Goal: Task Accomplishment & Management: Complete application form

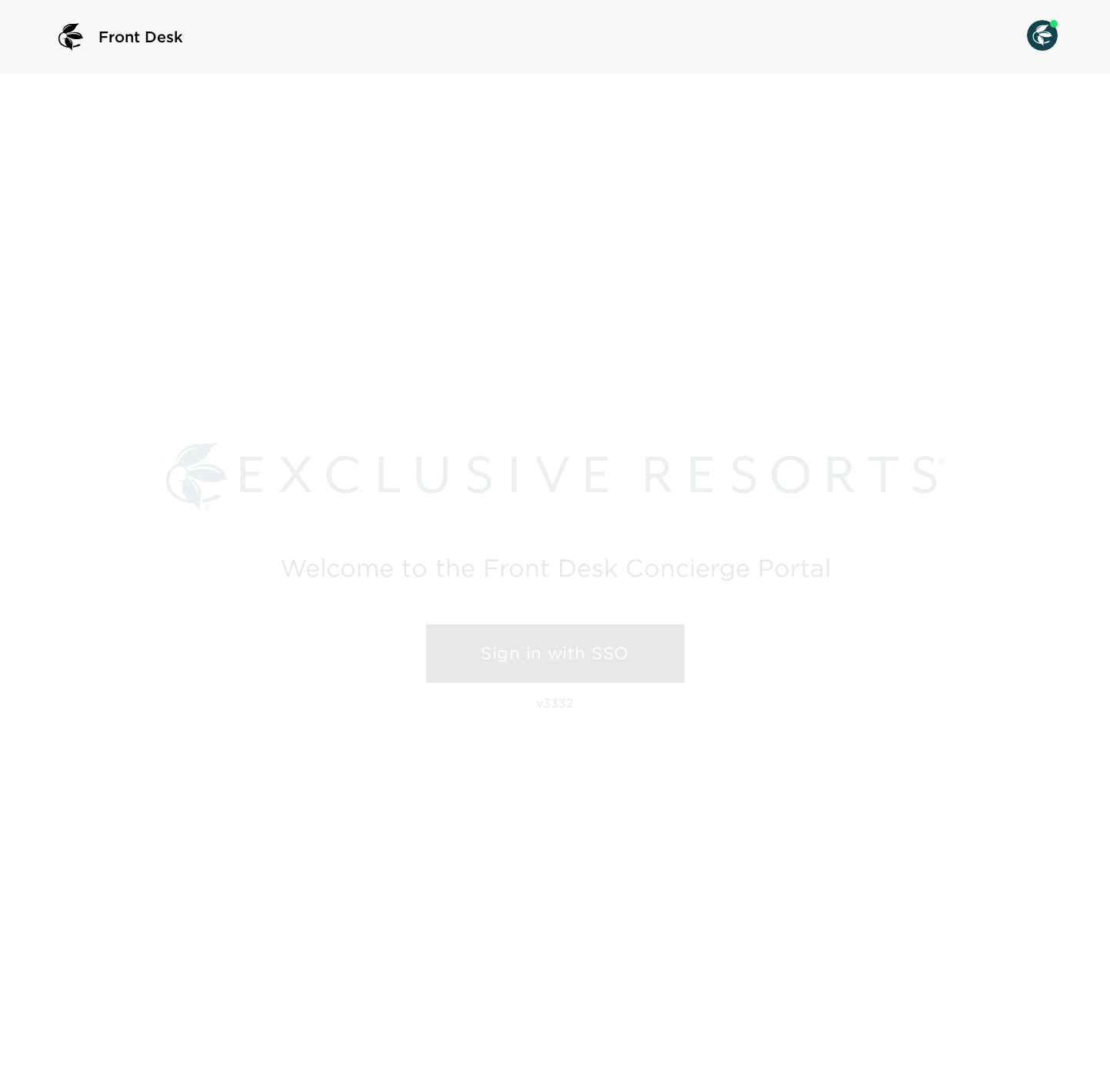
click at [522, 674] on link "Sign in with SSO" at bounding box center [555, 653] width 258 height 58
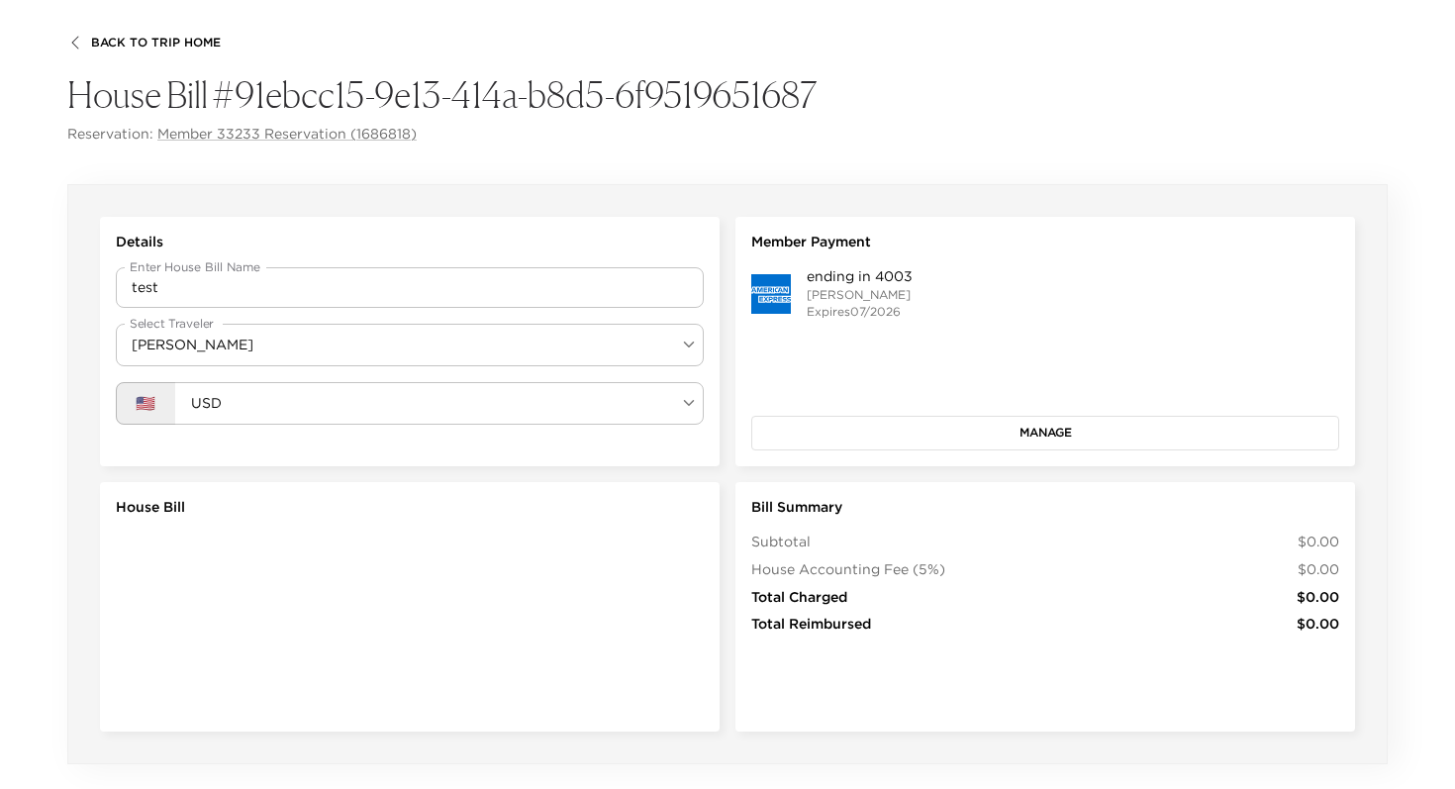
scroll to position [125, 0]
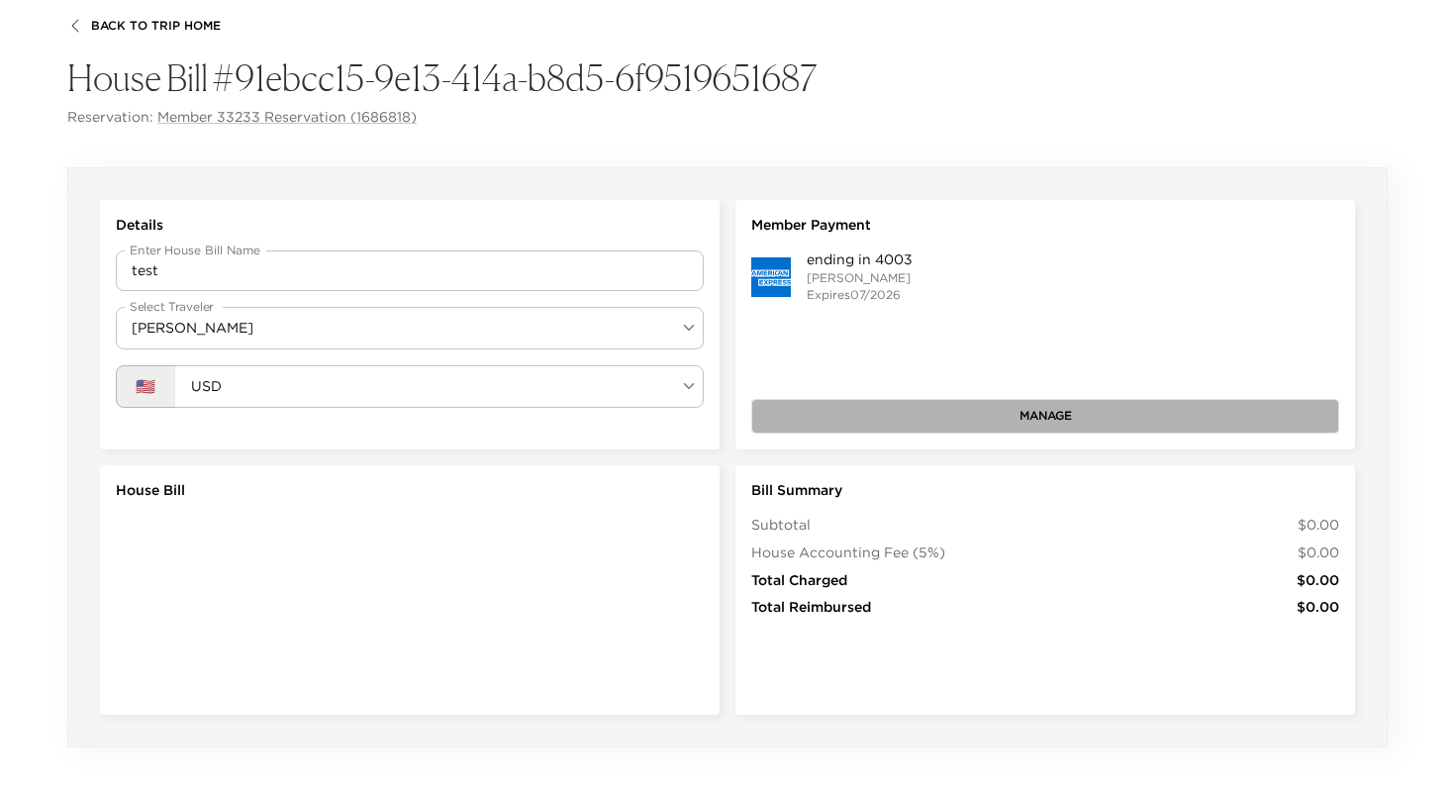
click at [1021, 423] on button "Manage" at bounding box center [1045, 416] width 588 height 34
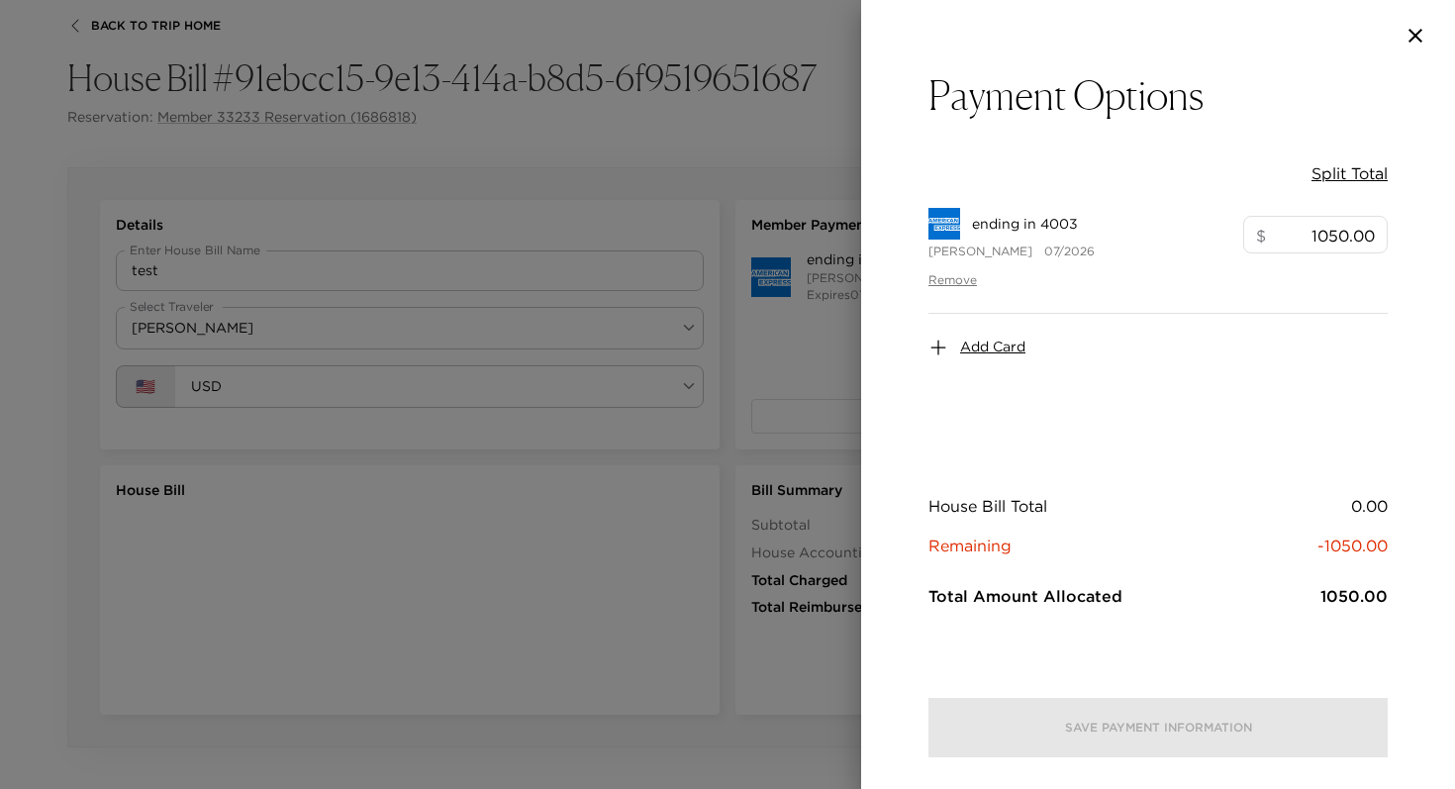
click at [992, 347] on span "Add Card" at bounding box center [992, 347] width 65 height 20
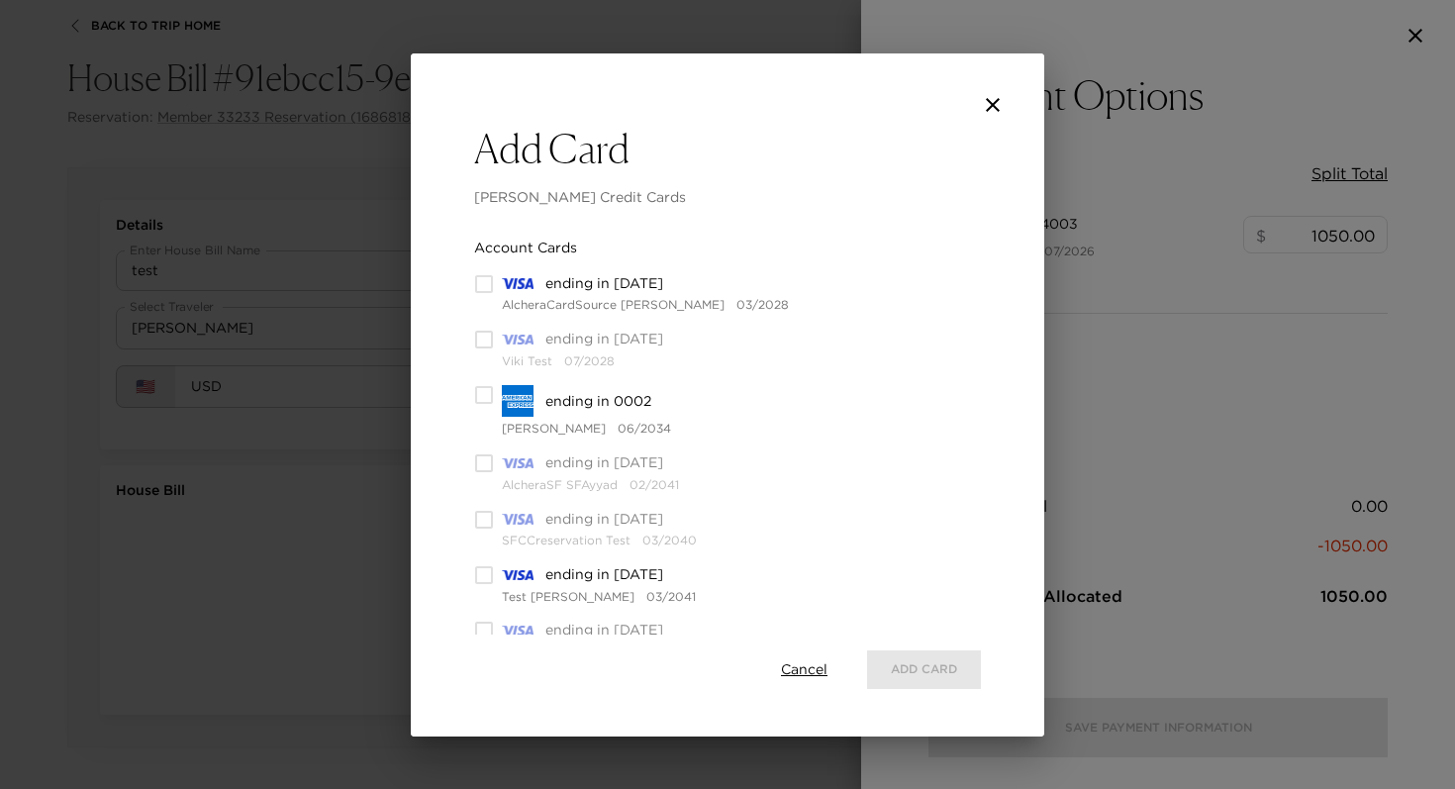
click at [485, 399] on input "checkbox" at bounding box center [484, 395] width 20 height 20
checkbox input "true"
click at [483, 580] on input "checkbox" at bounding box center [484, 575] width 20 height 20
checkbox input "true"
click at [895, 676] on button "Add 2 Cards" at bounding box center [914, 669] width 133 height 38
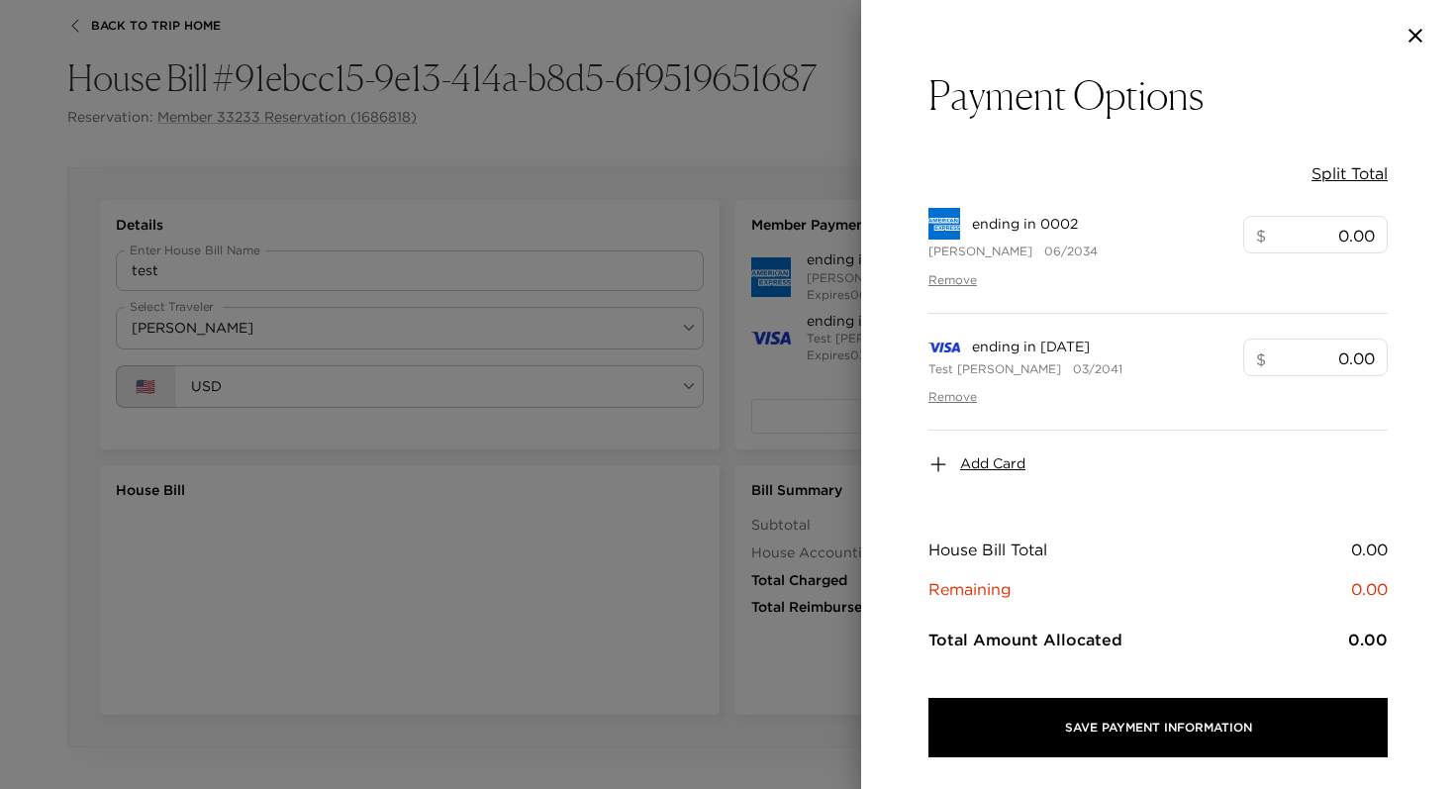
scroll to position [44, 0]
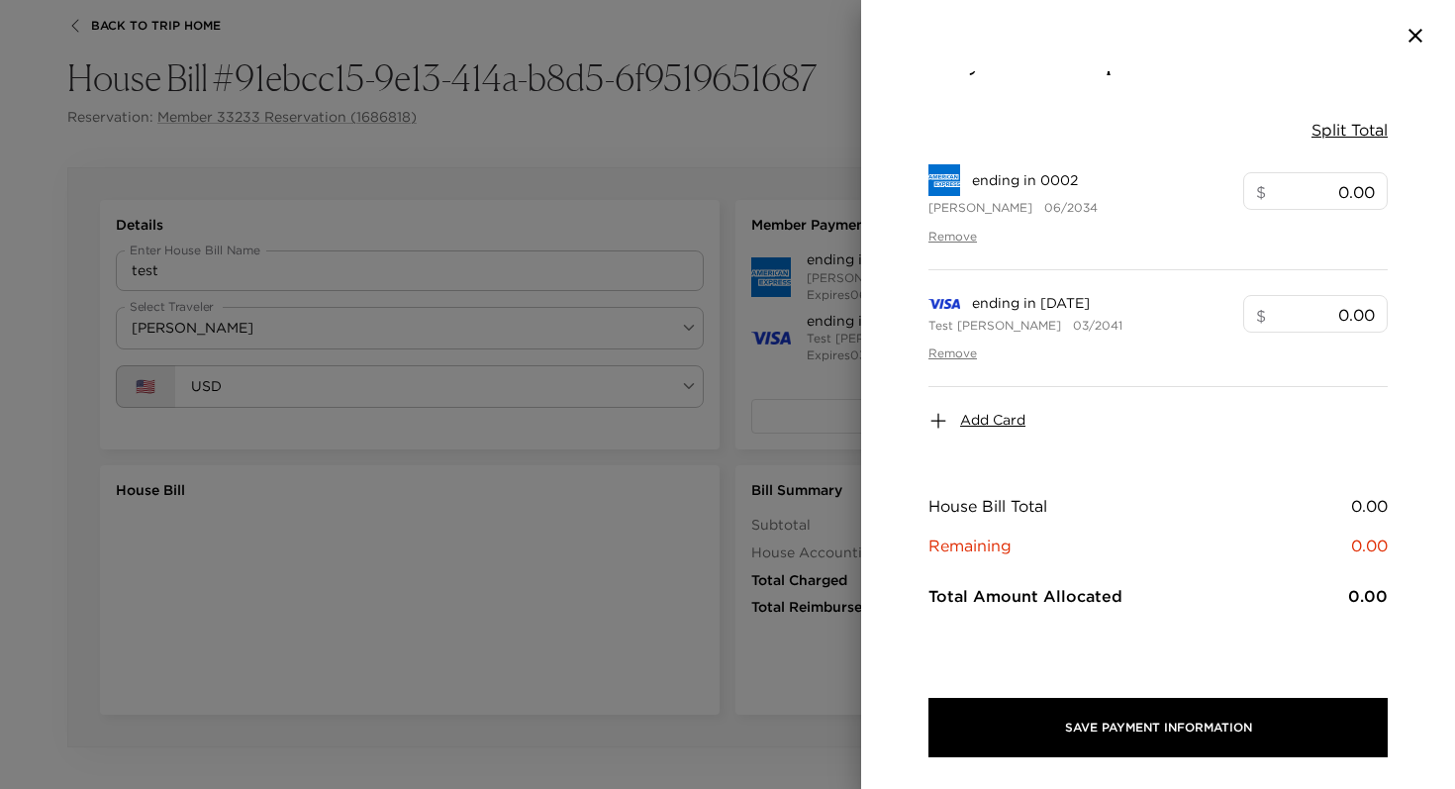
click at [1356, 126] on button "Split Total" at bounding box center [1349, 130] width 76 height 22
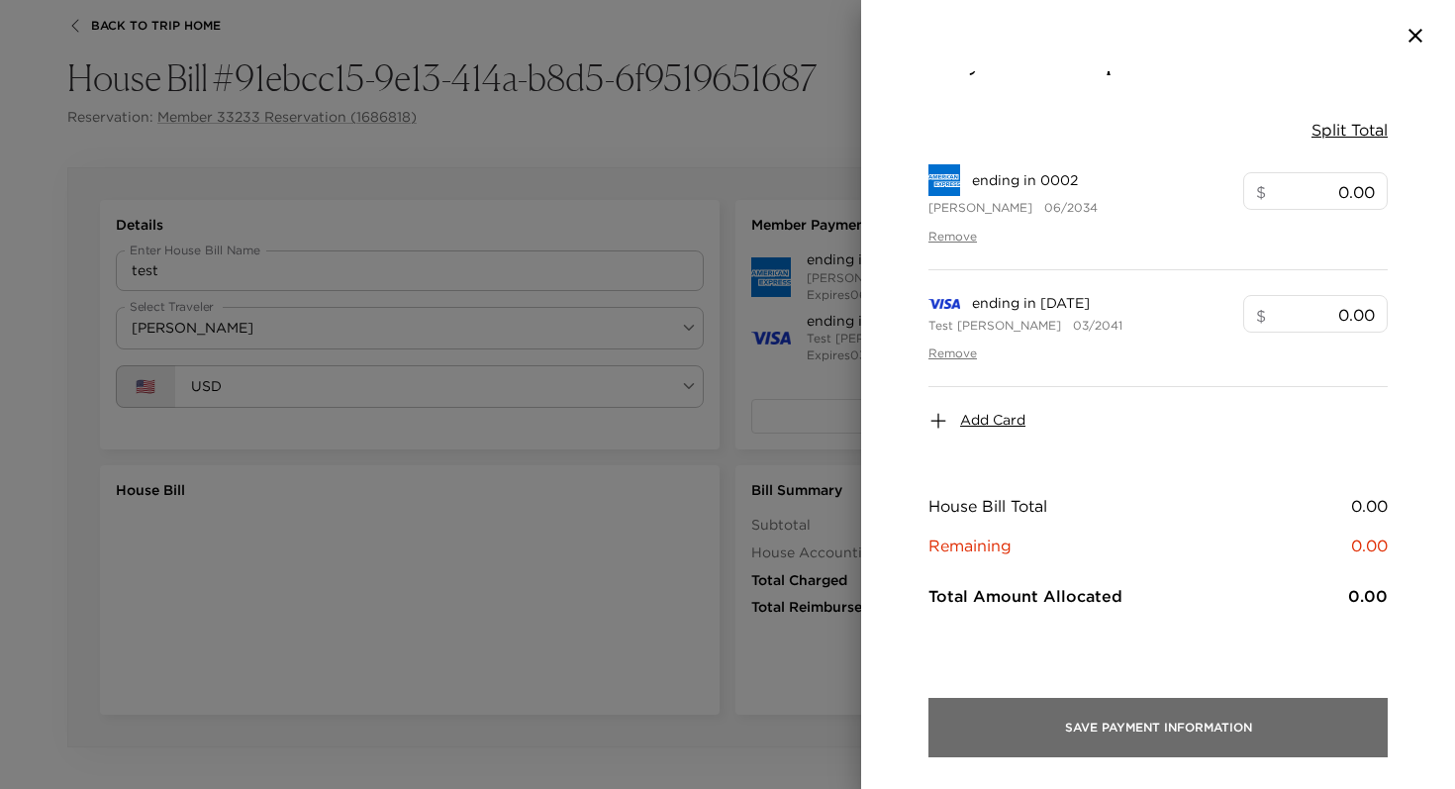
click at [1127, 708] on button "Save Payment Information" at bounding box center [1157, 727] width 459 height 59
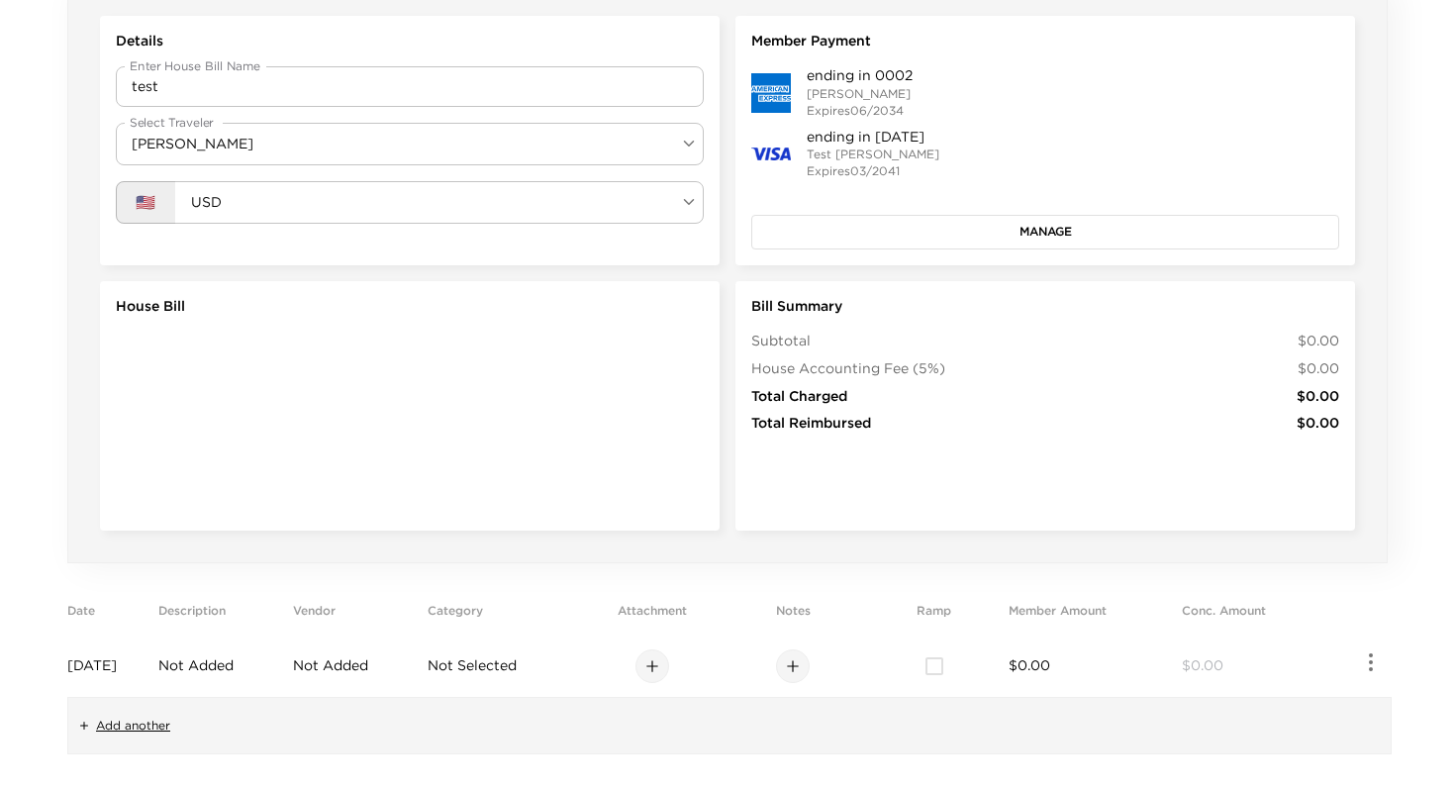
scroll to position [390, 0]
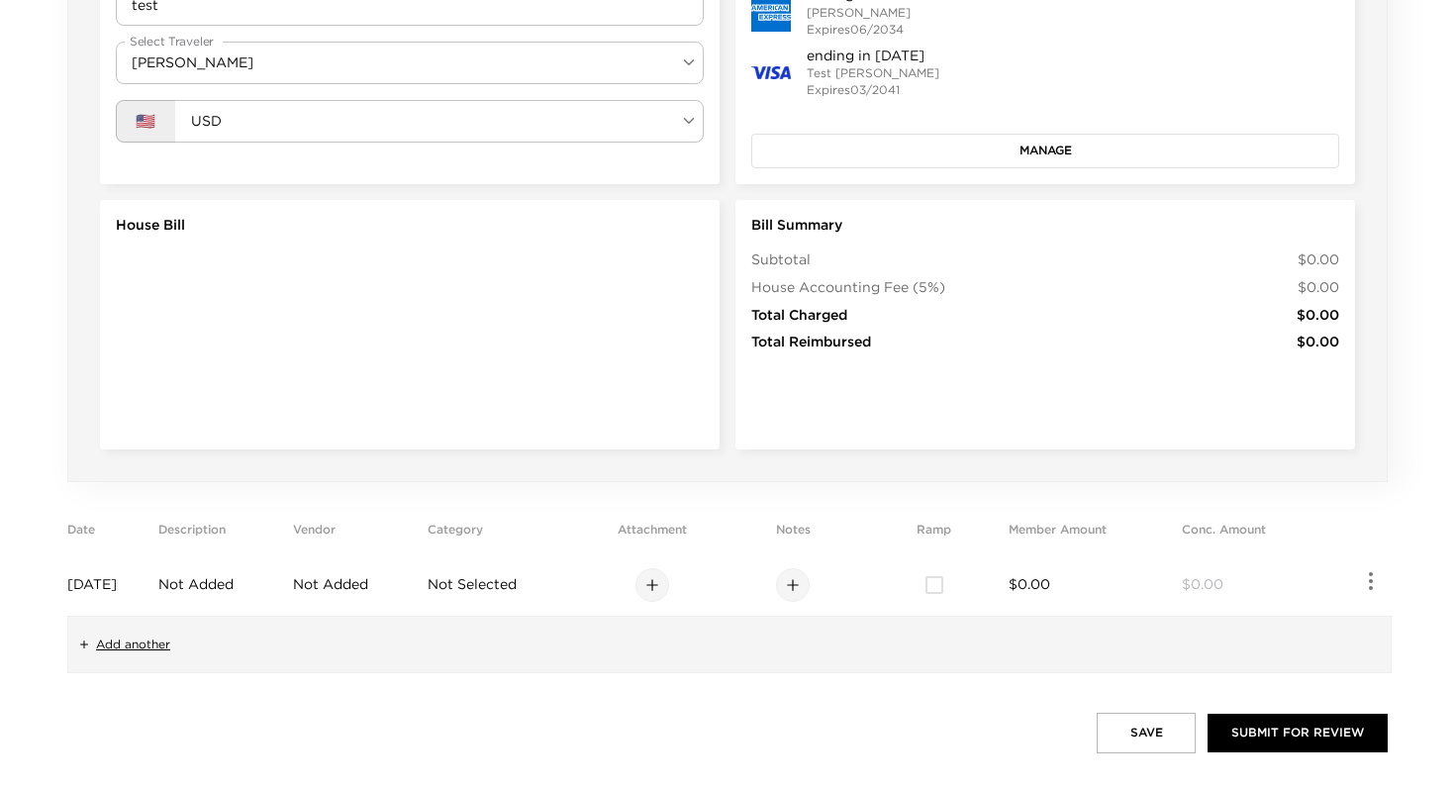
click at [660, 583] on icon at bounding box center [652, 585] width 16 height 16
click at [257, 572] on td "Not Added" at bounding box center [221, 584] width 127 height 61
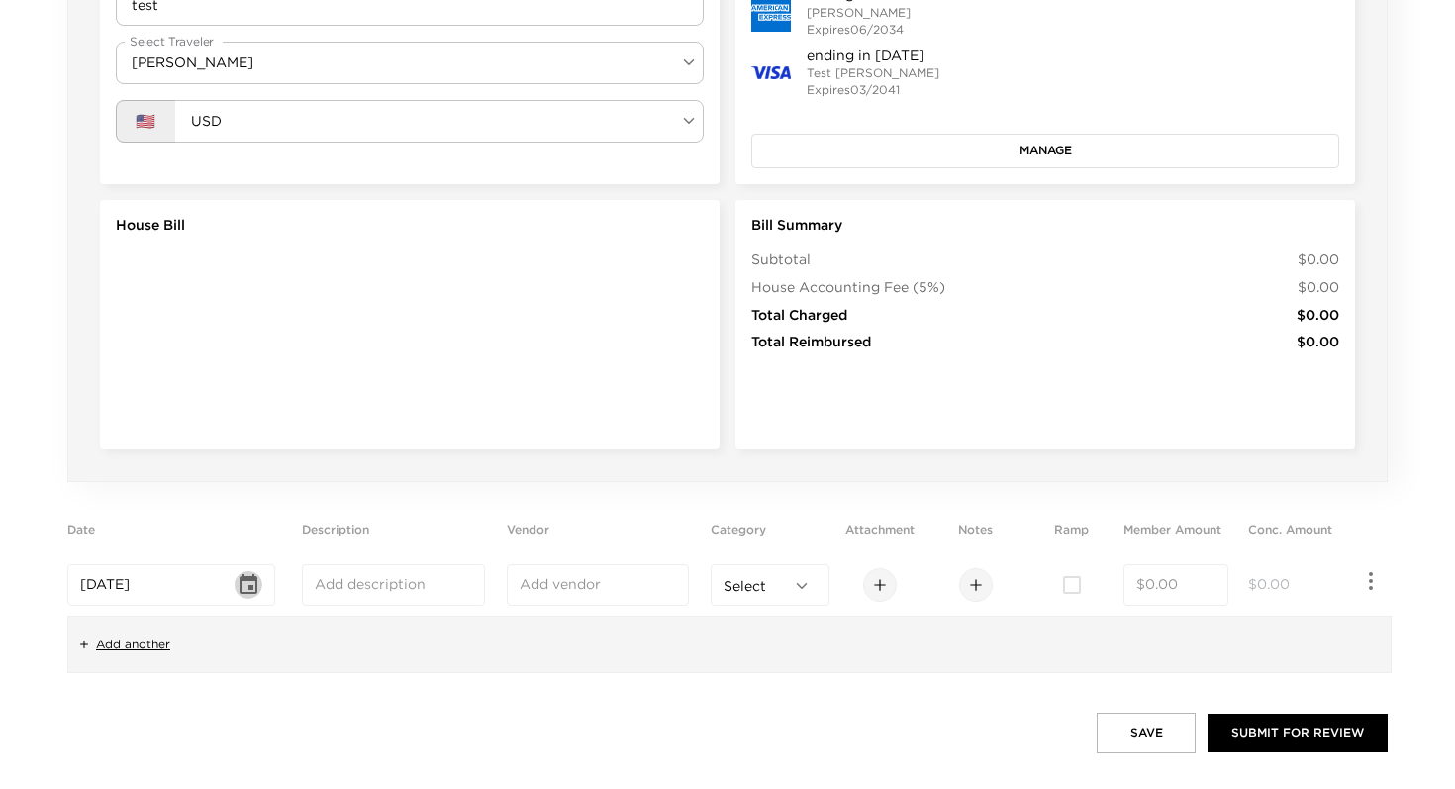
click at [257, 580] on icon "Choose date, selected date is Aug 27, 2025" at bounding box center [248, 584] width 18 height 20
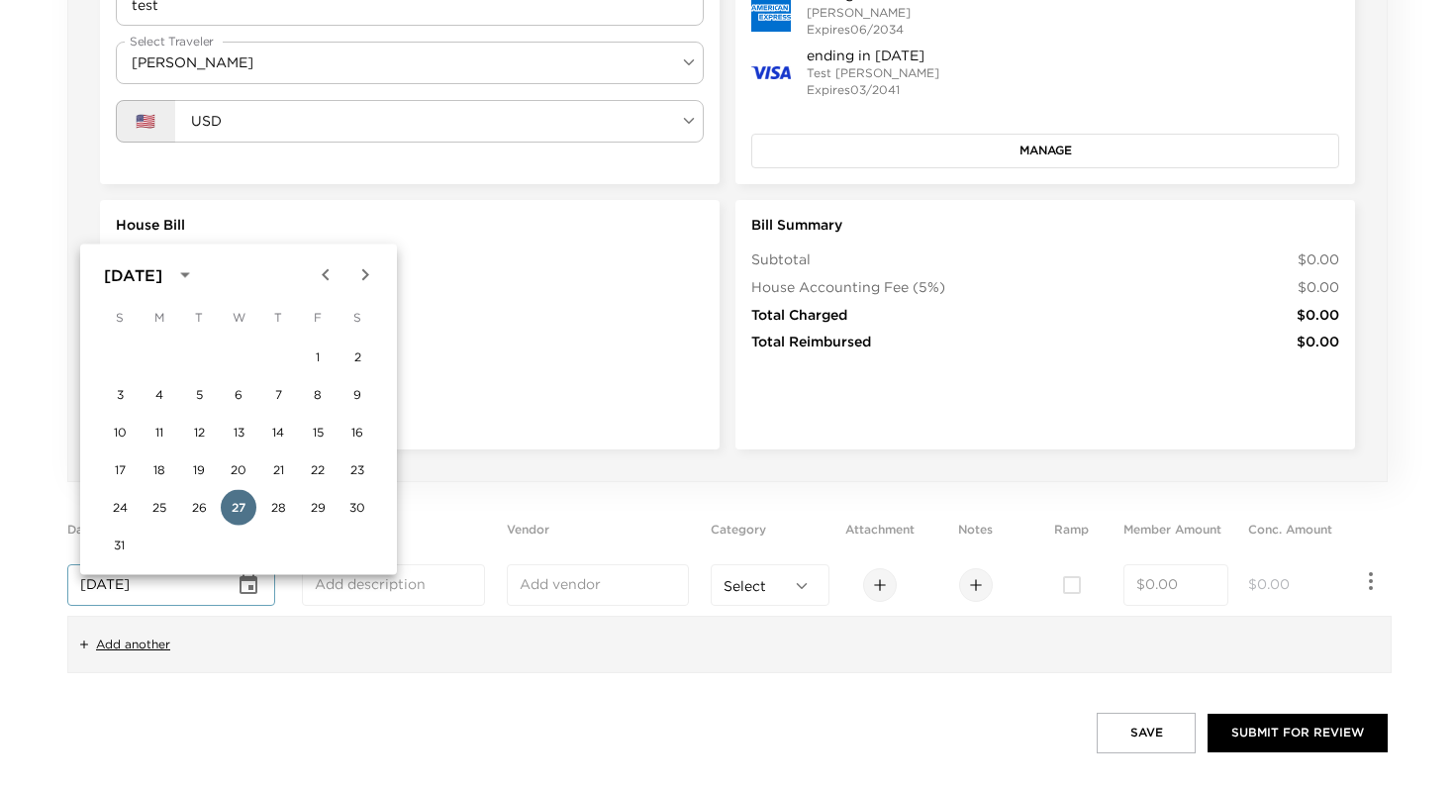
click at [342, 595] on div "​" at bounding box center [393, 585] width 183 height 42
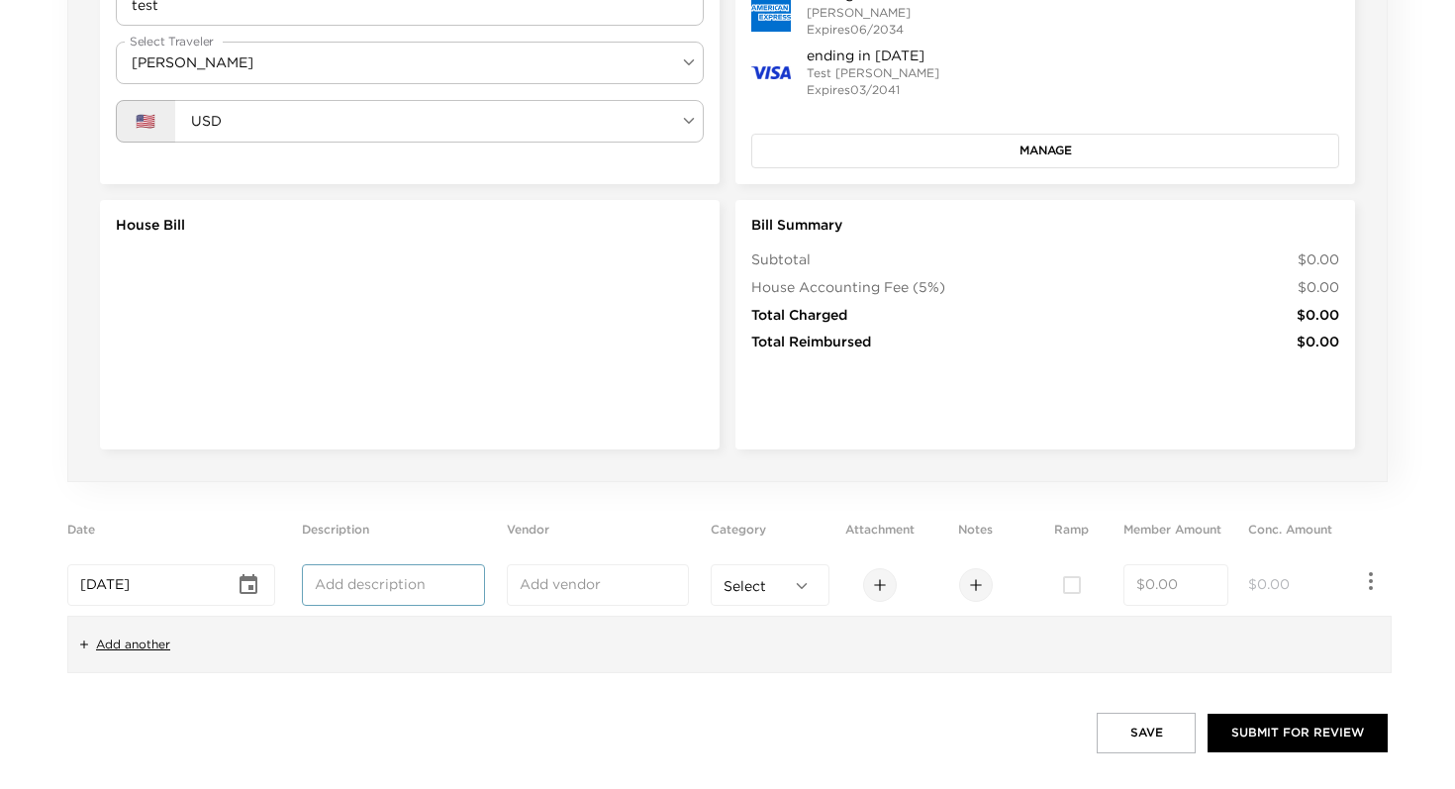
click at [342, 587] on input "text" at bounding box center [393, 585] width 157 height 20
type input "descr"
click at [567, 585] on input "text" at bounding box center [597, 585] width 157 height 20
type input "vend"
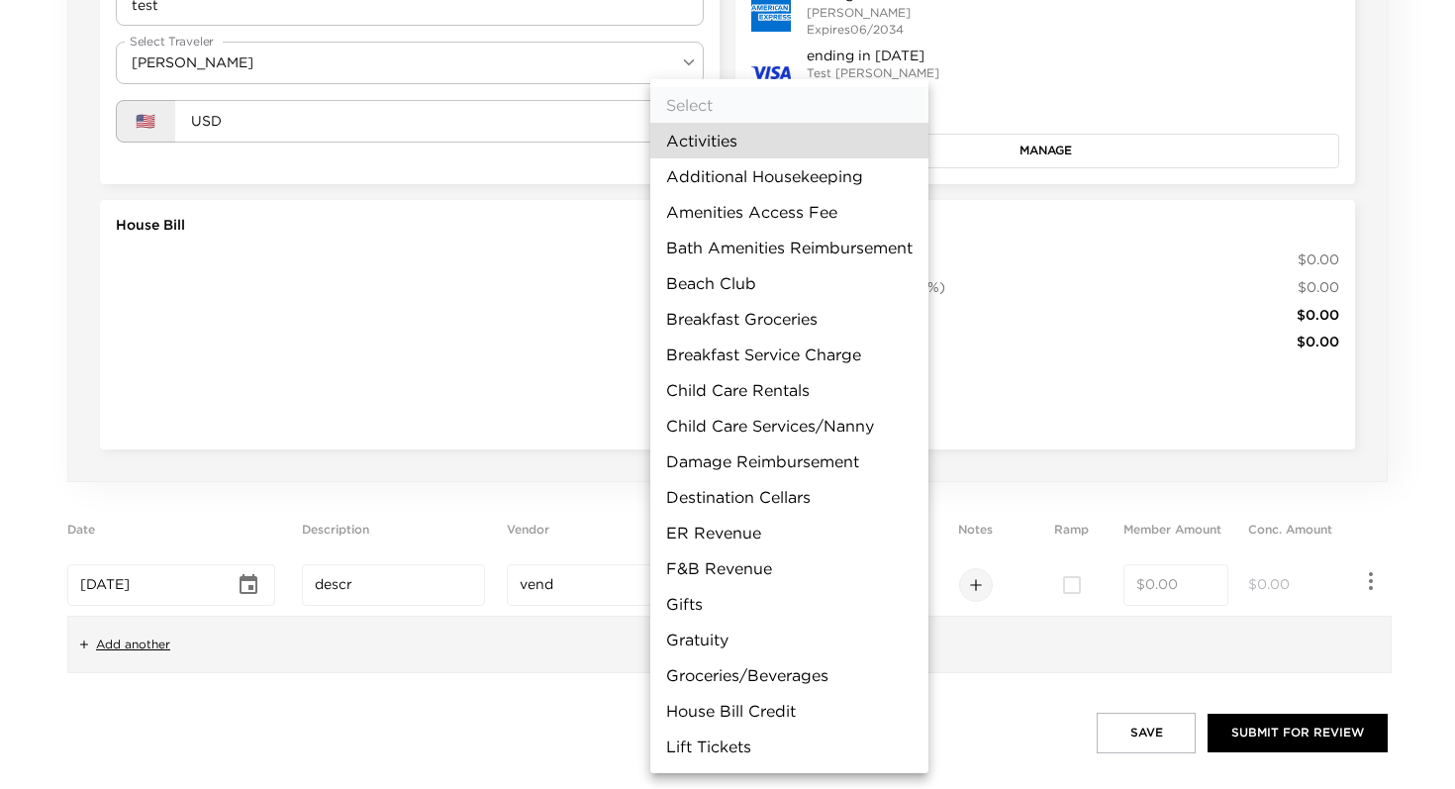
click at [795, 399] on body "Front Desk Back To Trip Home House Bill #91ebcc15-9e13-414a-b8d5-6f9519651687 R…" at bounding box center [727, 4] width 1455 height 789
click at [745, 357] on li "Breakfast Service Charge" at bounding box center [789, 354] width 278 height 36
type input "Breakfast Service Charge"
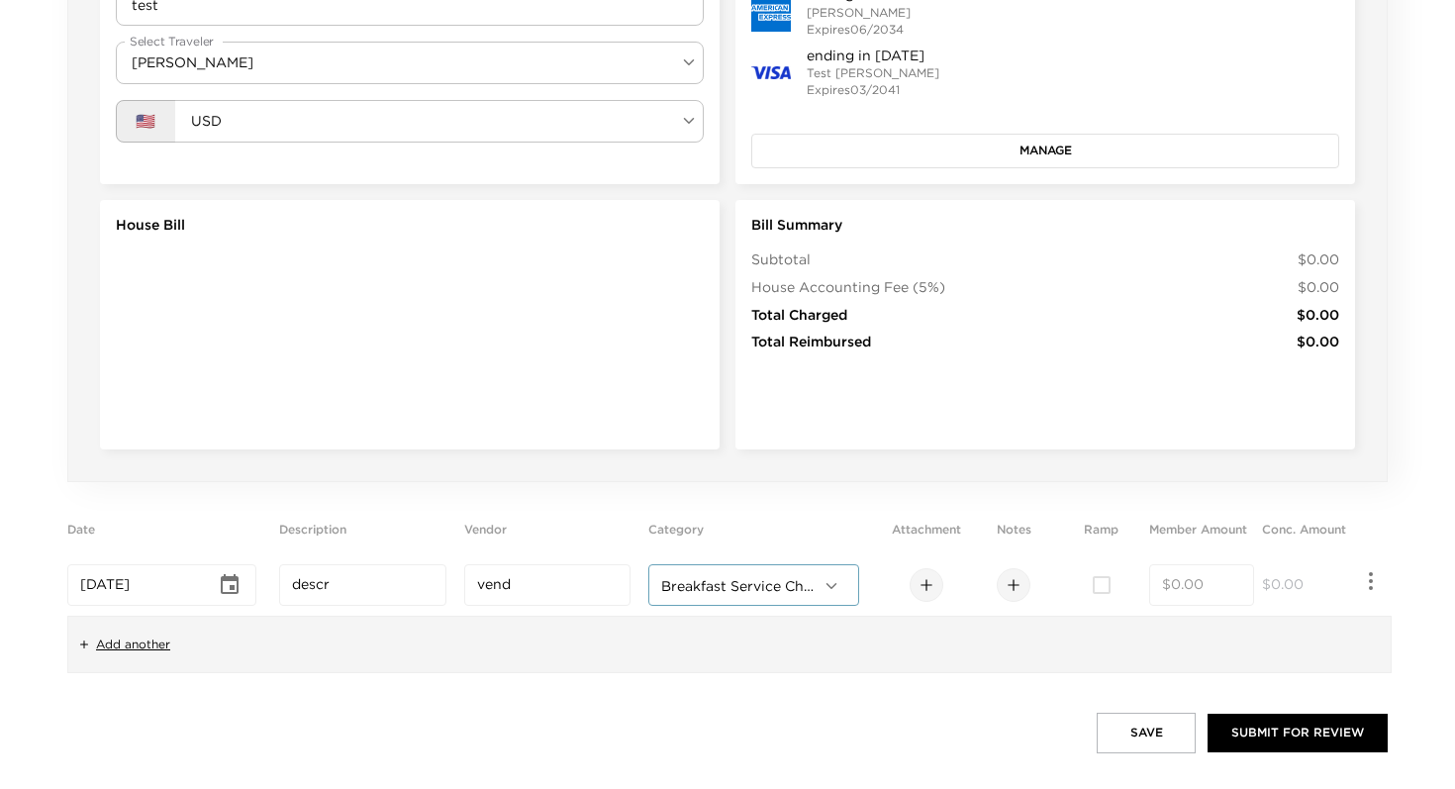
click at [930, 590] on div at bounding box center [926, 585] width 34 height 34
click at [1039, 602] on div at bounding box center [1013, 585] width 79 height 34
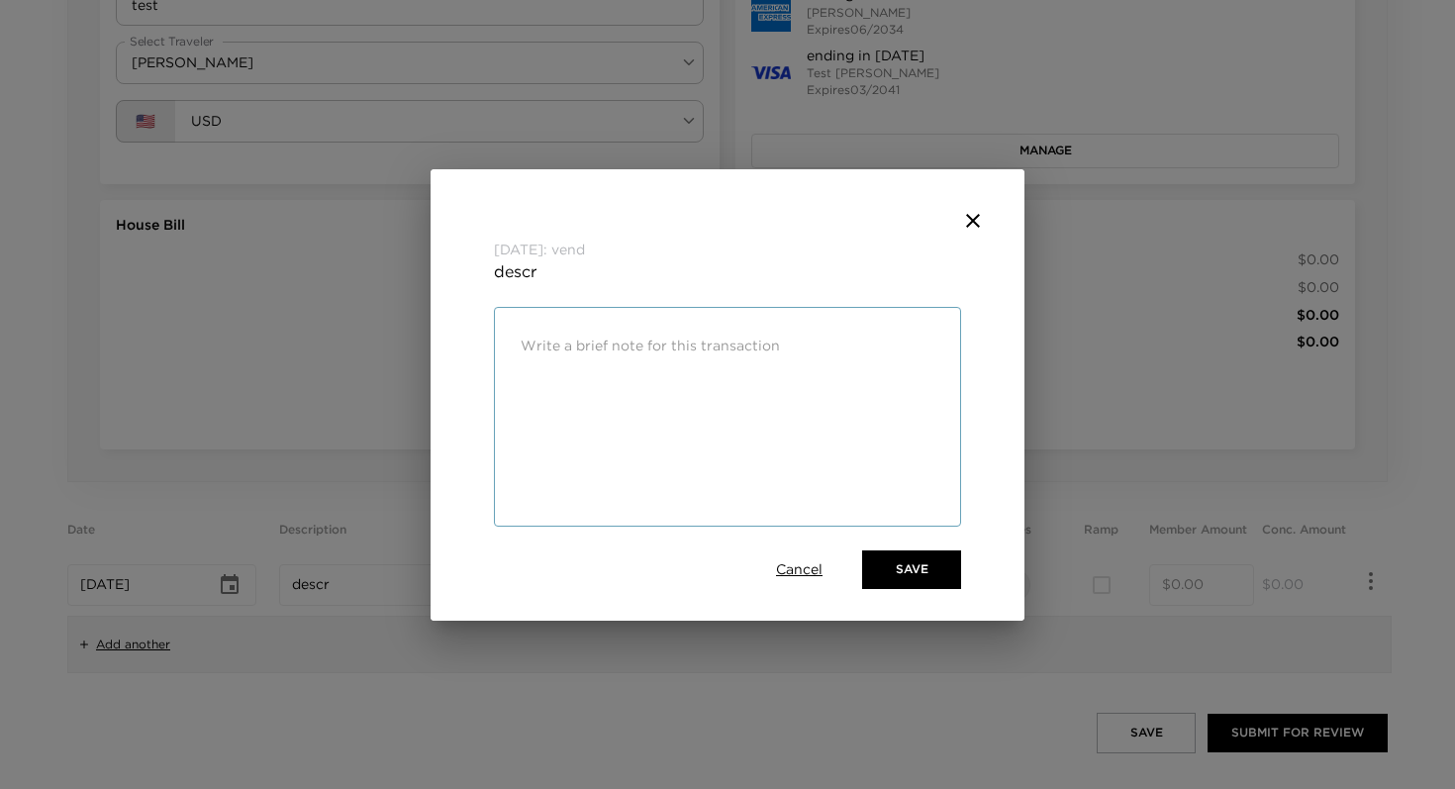
click at [1025, 603] on div "[DATE]: vend descr x ​ Cancel Save" at bounding box center [727, 394] width 1455 height 789
click at [712, 394] on div "x ​" at bounding box center [727, 417] width 467 height 220
click at [629, 356] on textarea at bounding box center [727, 345] width 414 height 23
type textarea "test note"
click at [900, 568] on button "Save" at bounding box center [911, 569] width 99 height 38
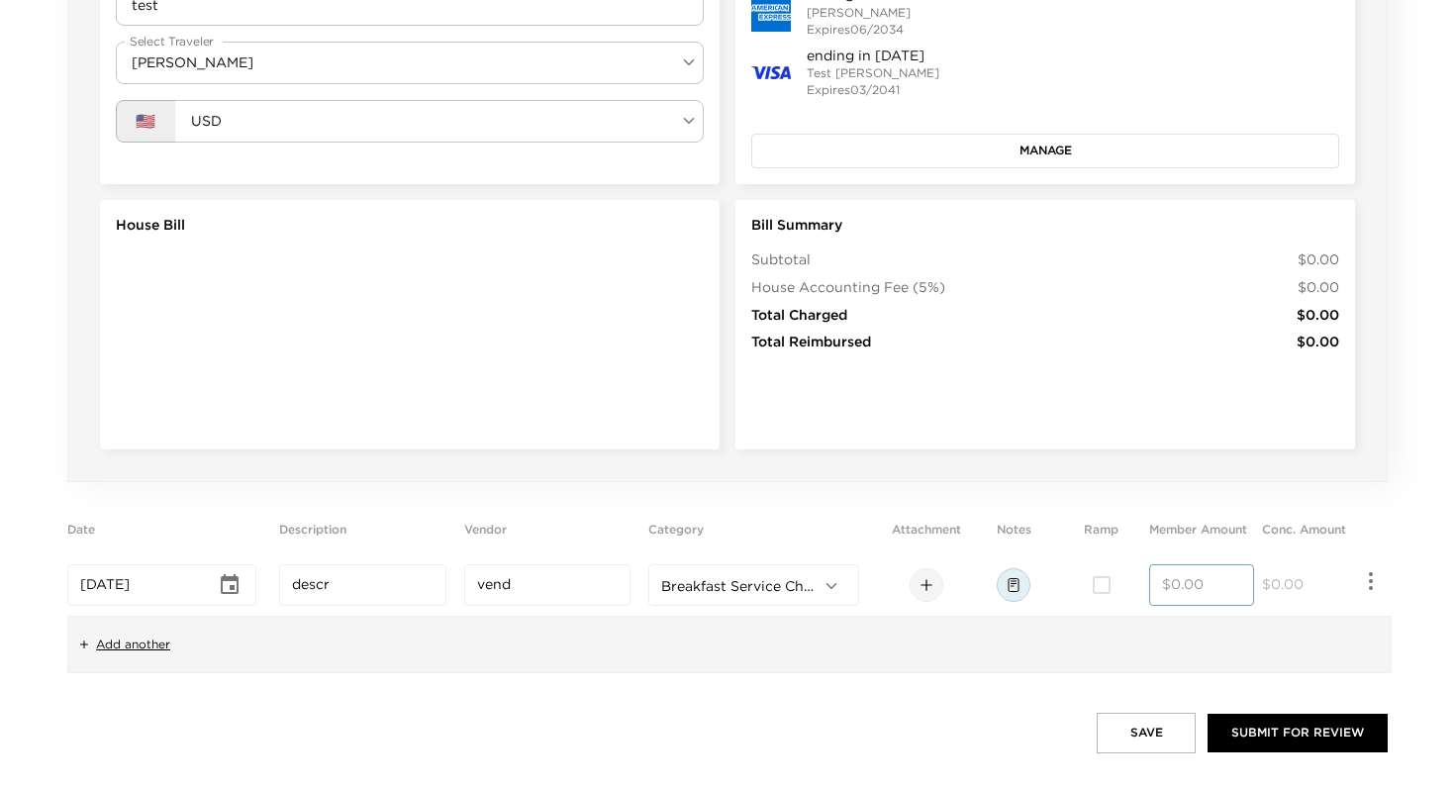
click at [1196, 595] on input "number" at bounding box center [1201, 585] width 79 height 20
type input "198.00"
click at [1222, 657] on div "Add another" at bounding box center [729, 644] width 1324 height 58
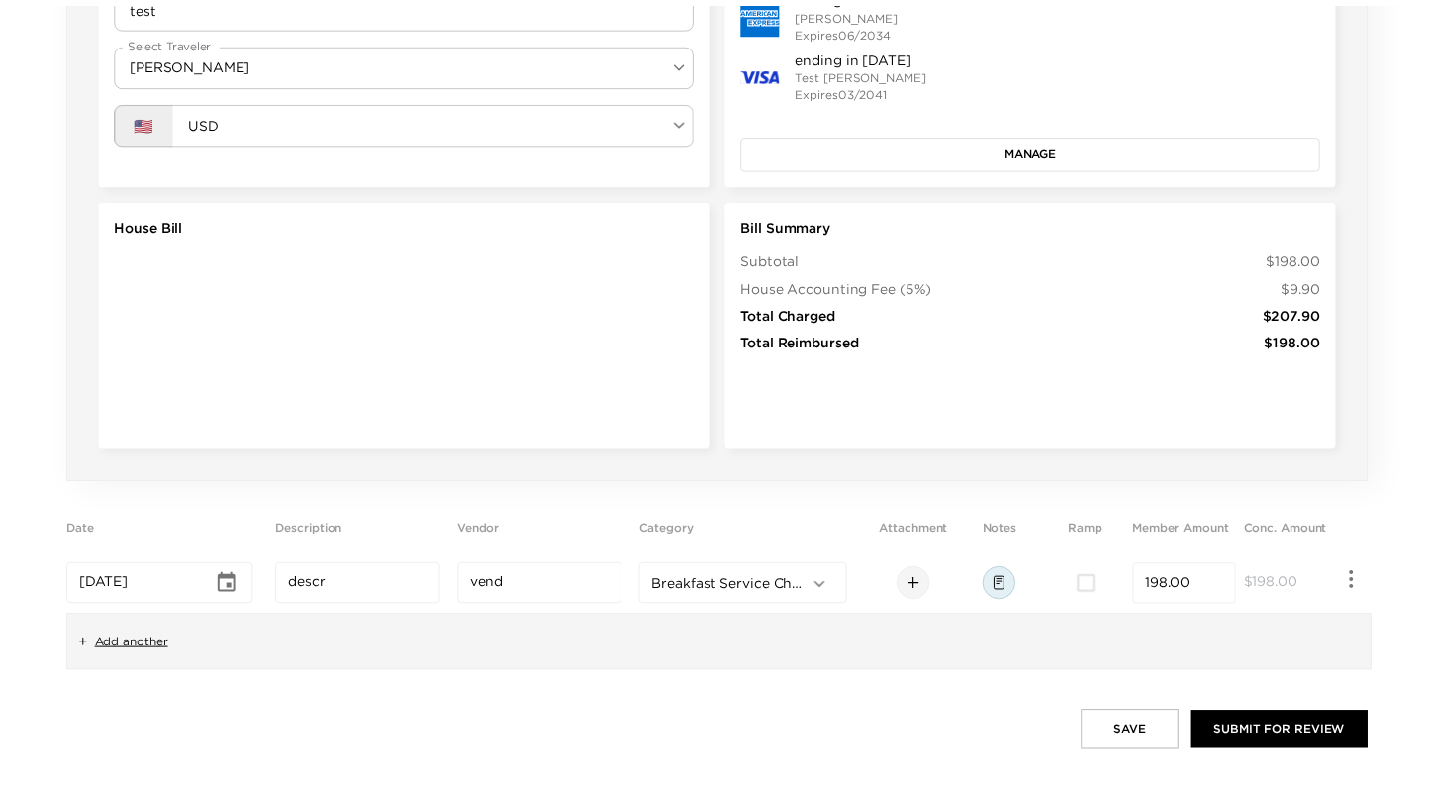
scroll to position [406, 0]
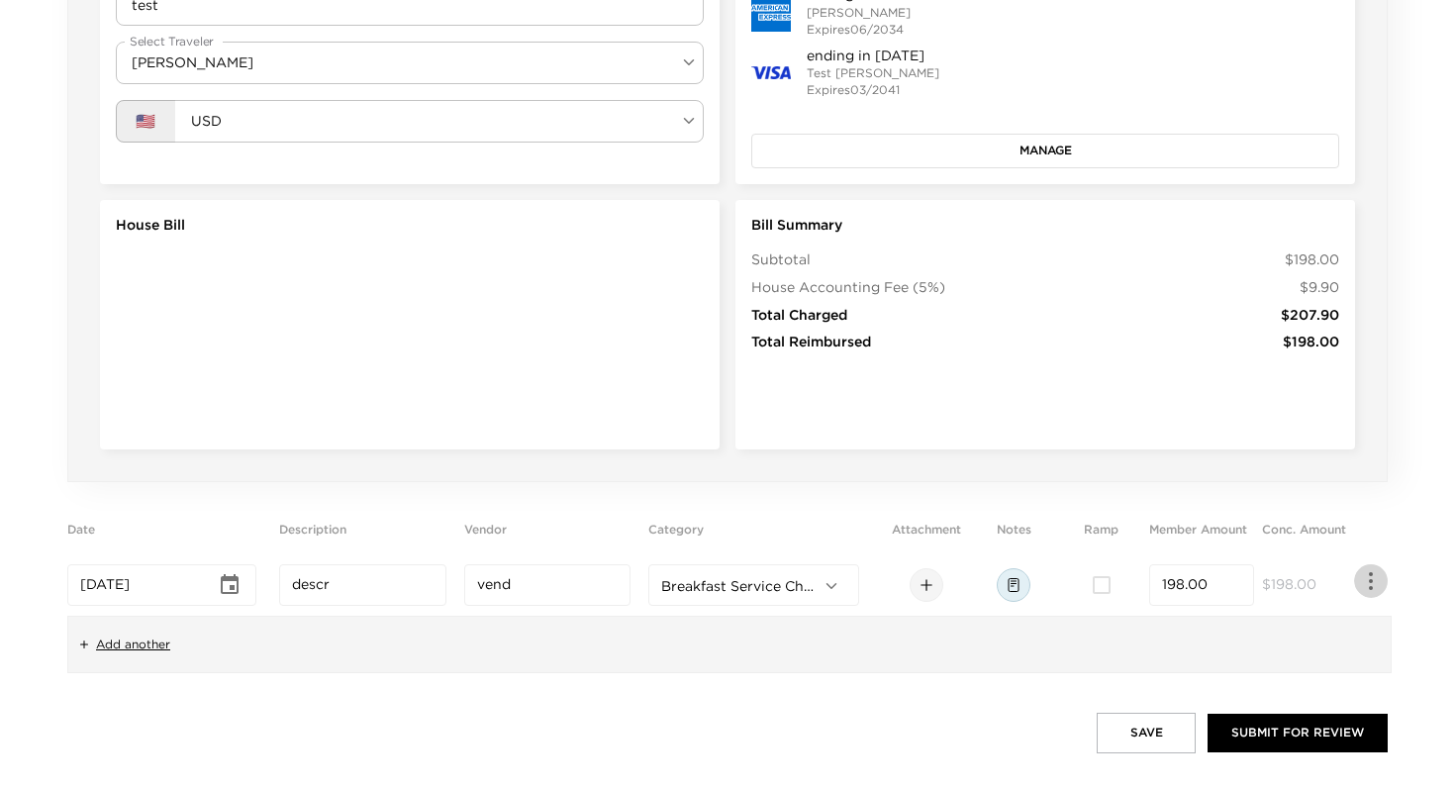
click at [1373, 585] on icon "button" at bounding box center [1371, 581] width 24 height 24
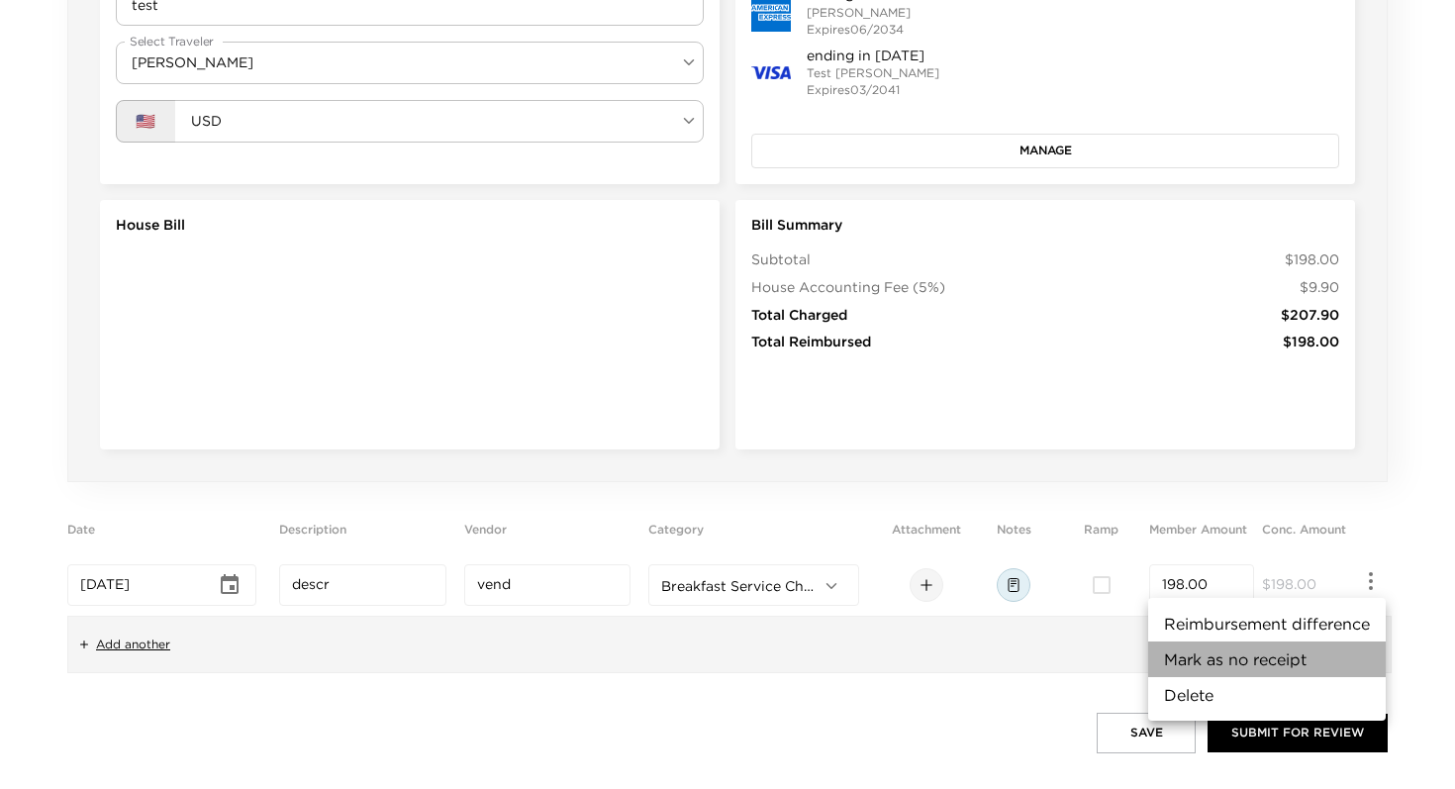
click at [1252, 653] on li "Mark as no receipt" at bounding box center [1266, 659] width 237 height 36
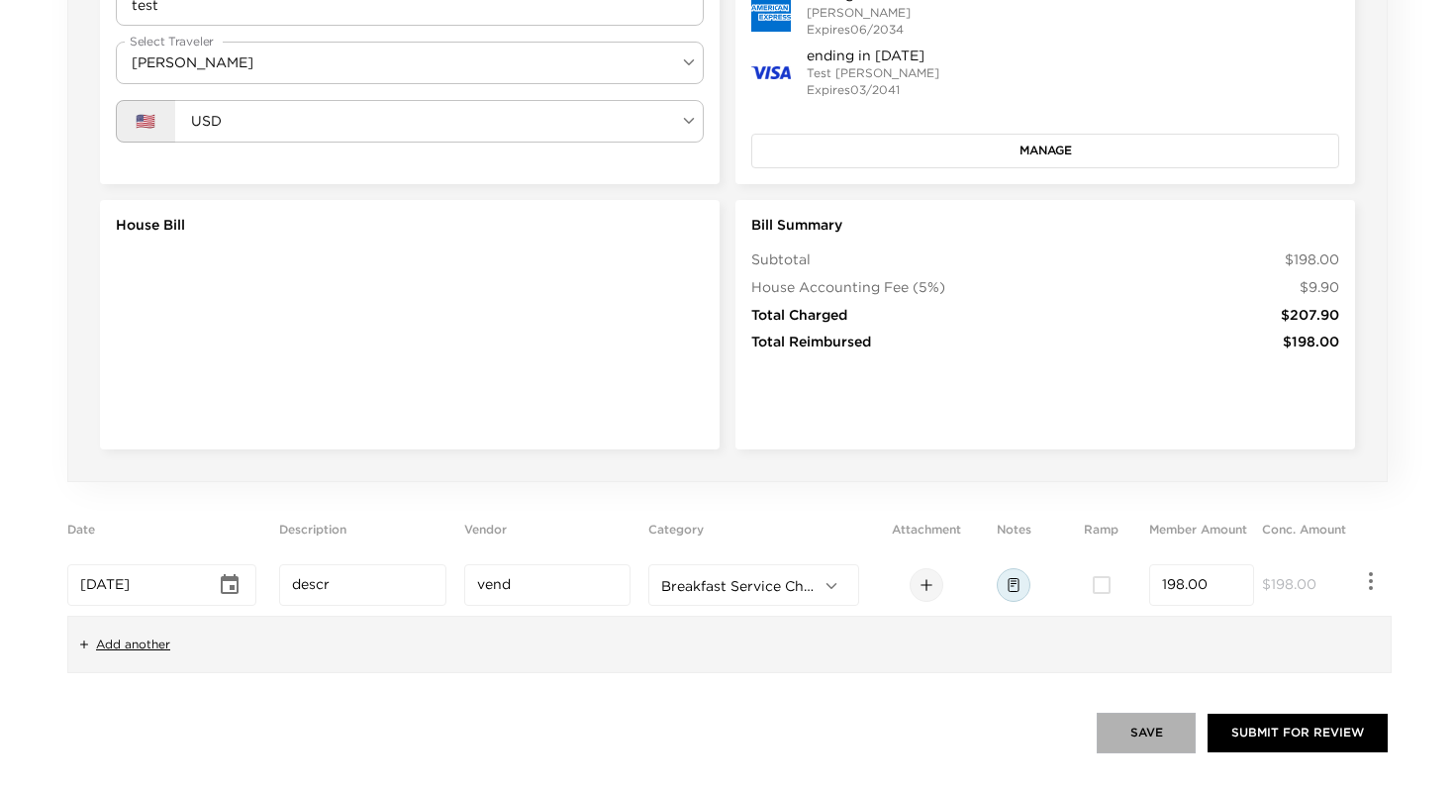
click at [1137, 721] on button "Save" at bounding box center [1145, 732] width 99 height 40
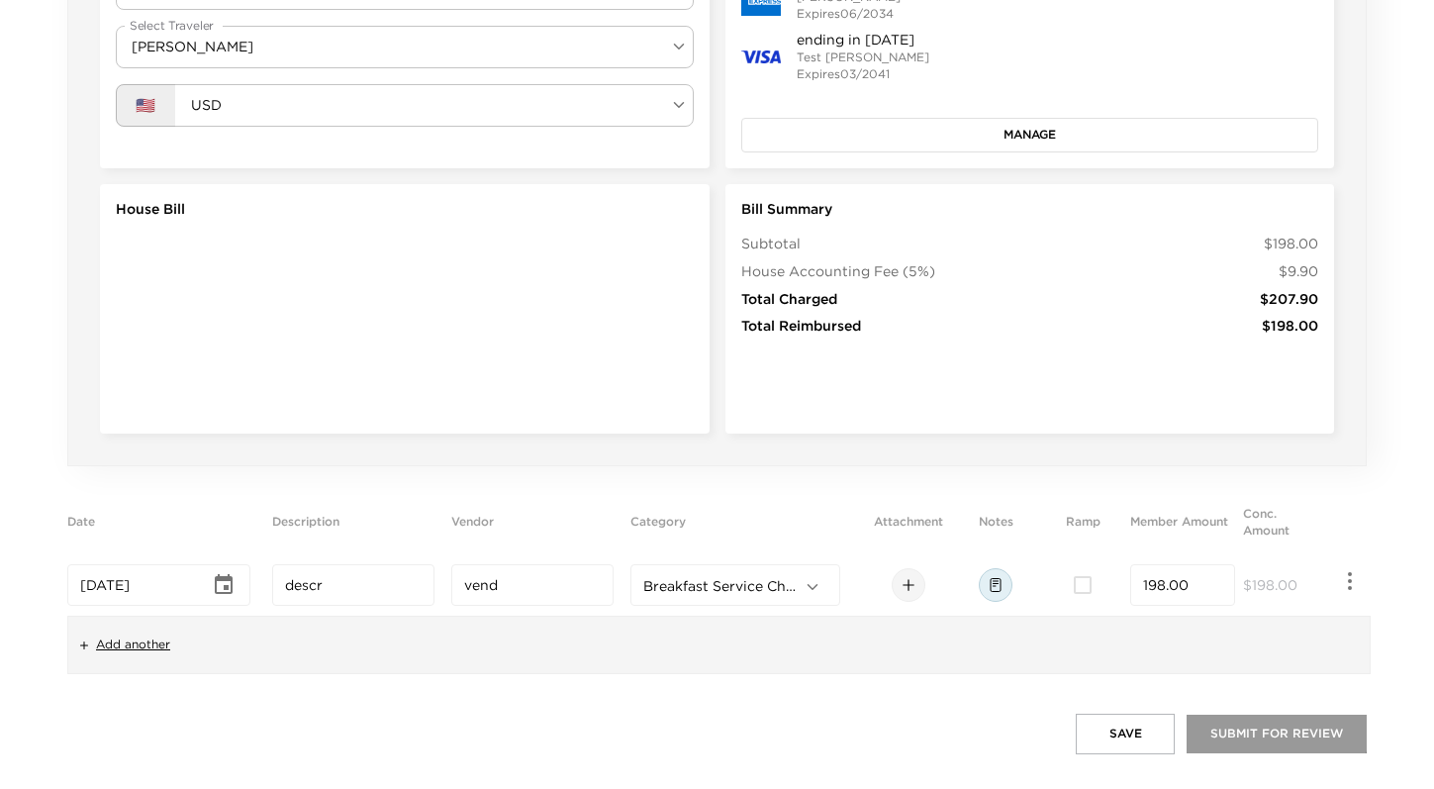
click at [1225, 725] on button "Submit for Review" at bounding box center [1276, 733] width 180 height 38
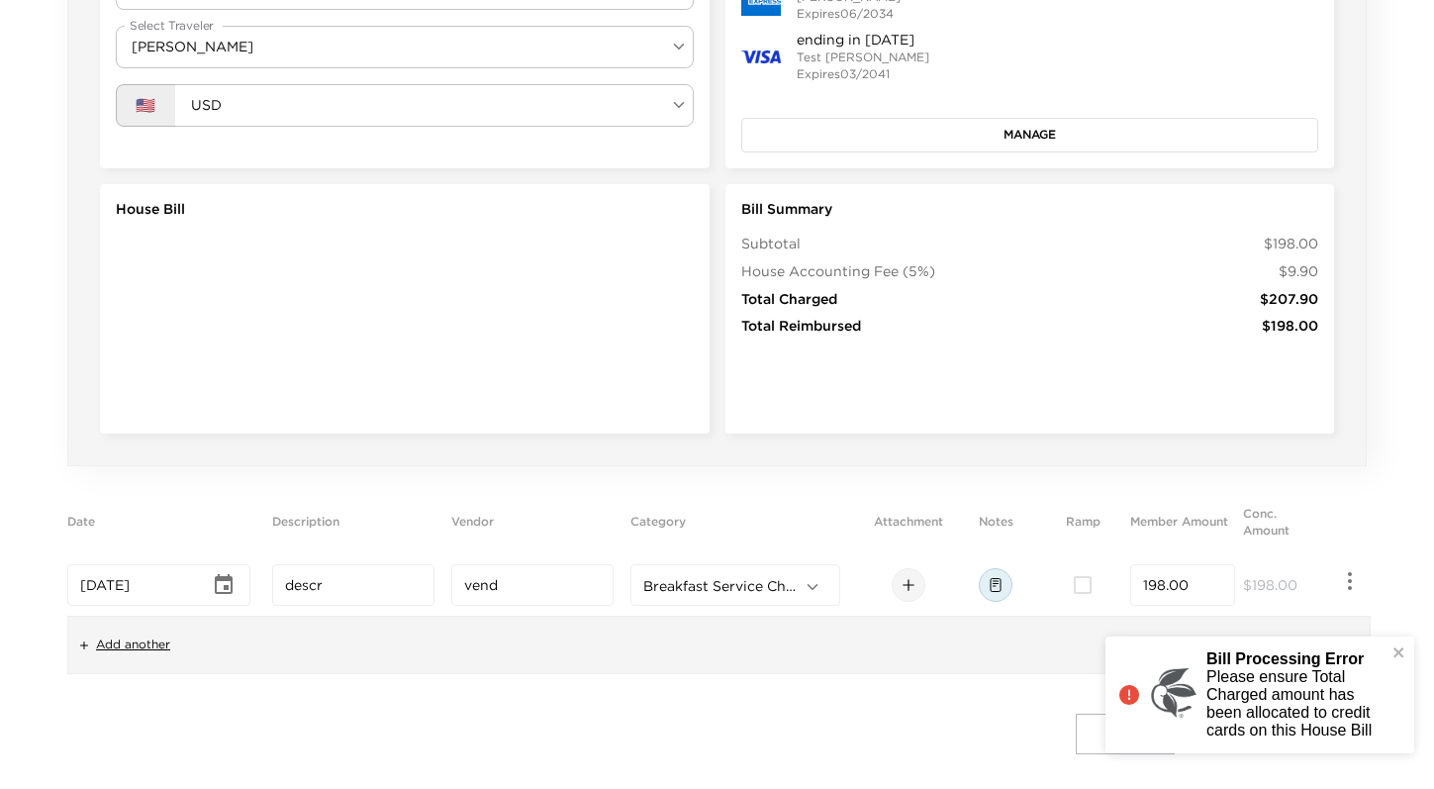
click at [1240, 440] on div "Details Enter House Bill Name test Enter House Bill Name Select Traveler Alcher…" at bounding box center [716, 176] width 1299 height 580
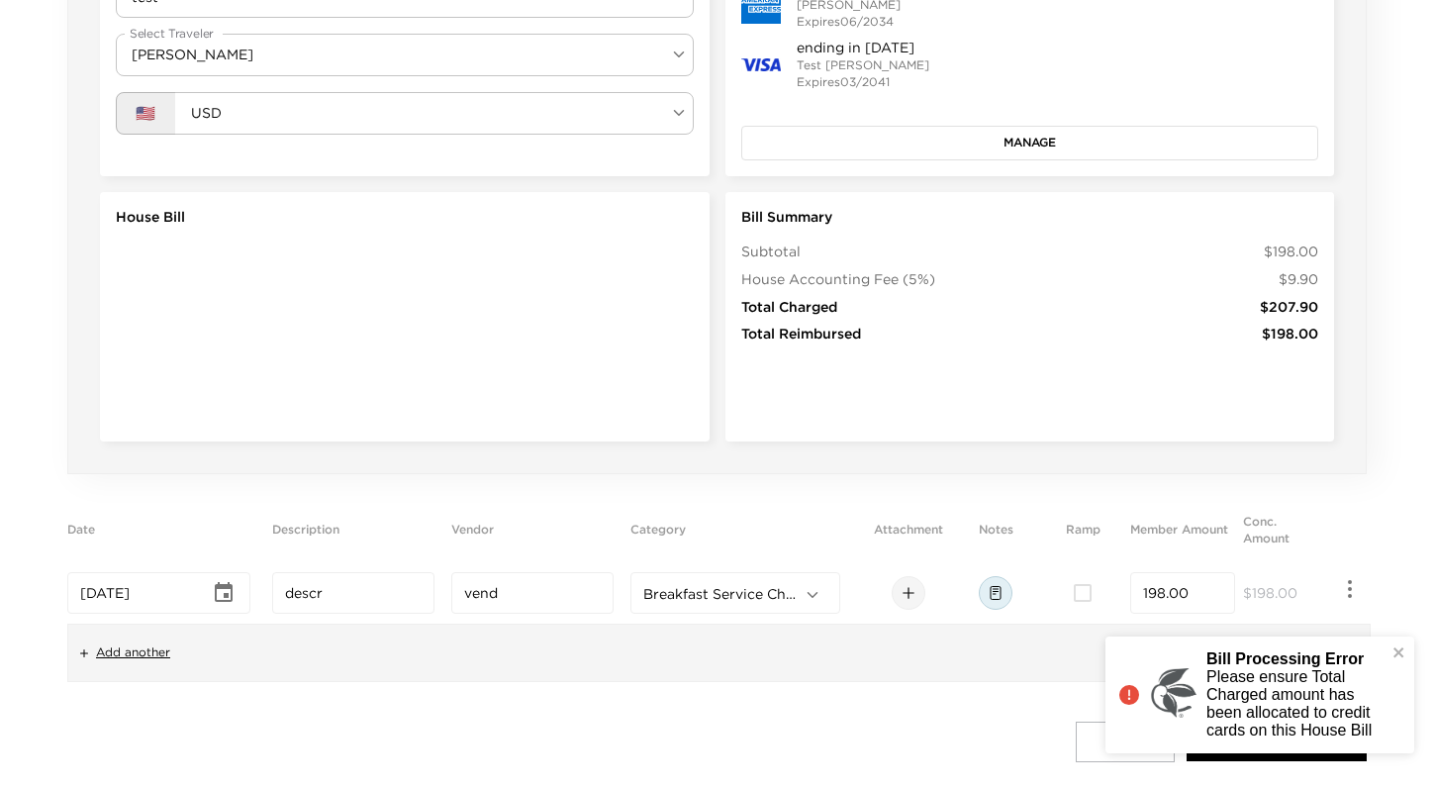
click at [1060, 146] on button "Manage" at bounding box center [1030, 143] width 578 height 34
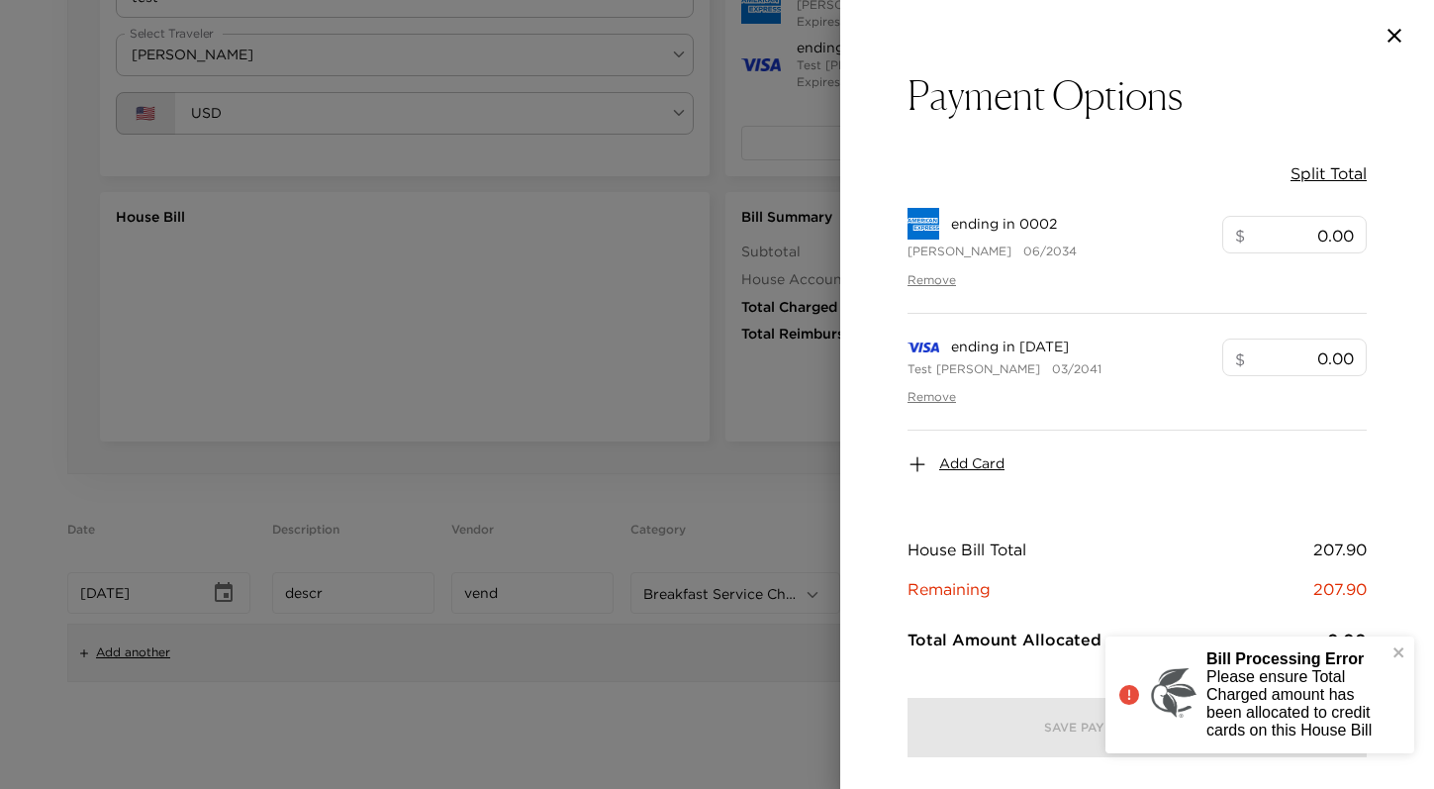
click at [1334, 165] on button "Split Total" at bounding box center [1328, 173] width 76 height 22
type input "103.95"
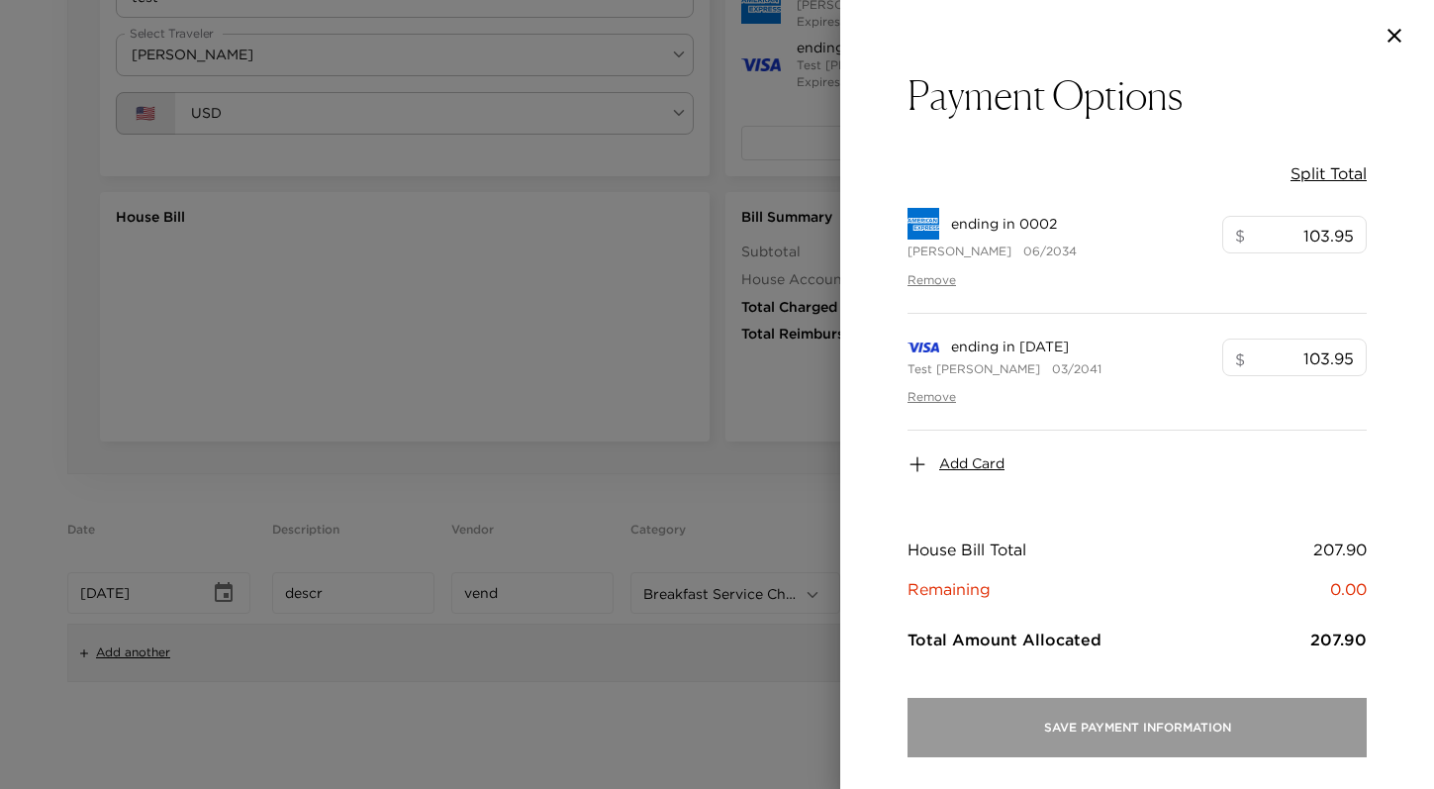
click at [980, 713] on button "Save Payment Information" at bounding box center [1136, 727] width 459 height 59
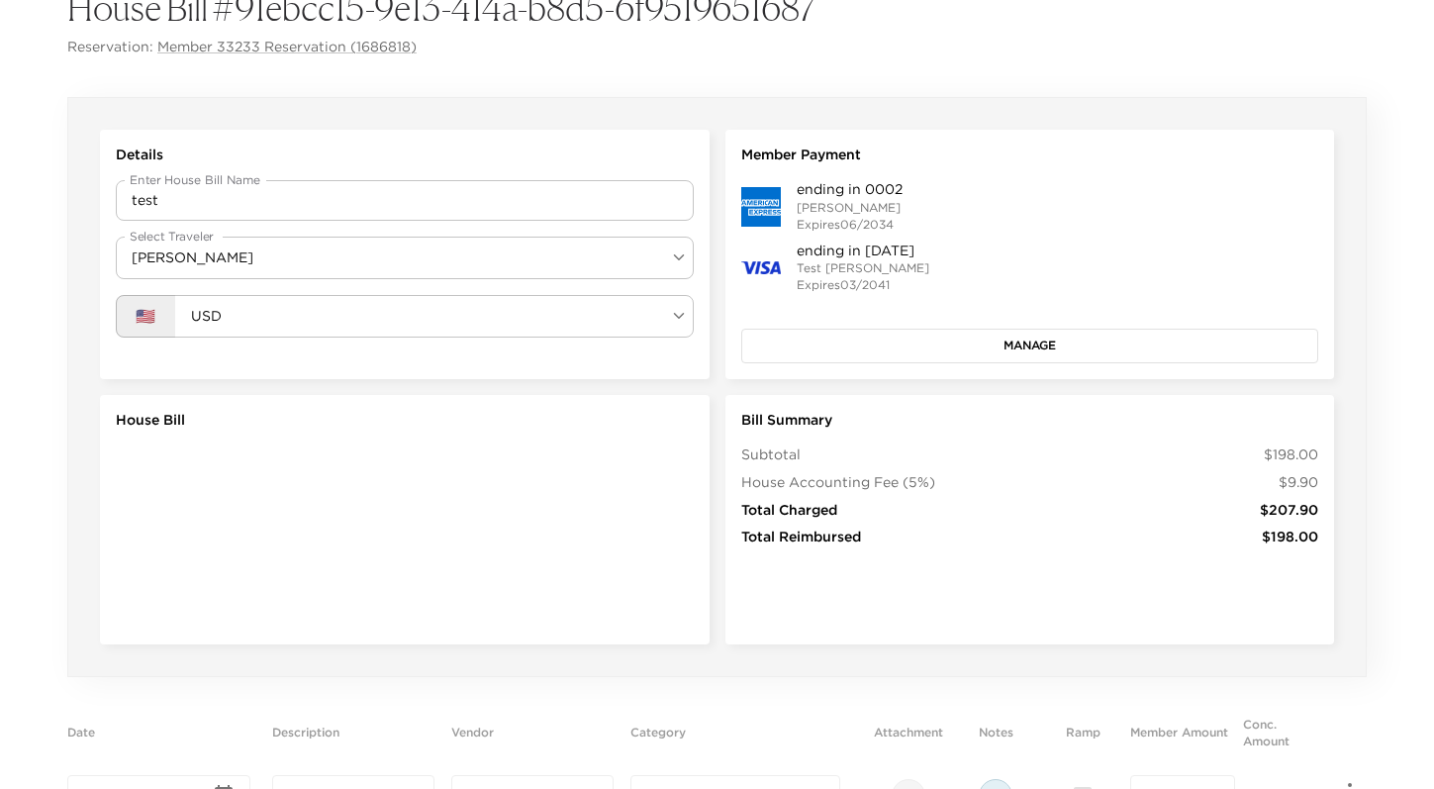
scroll to position [406, 0]
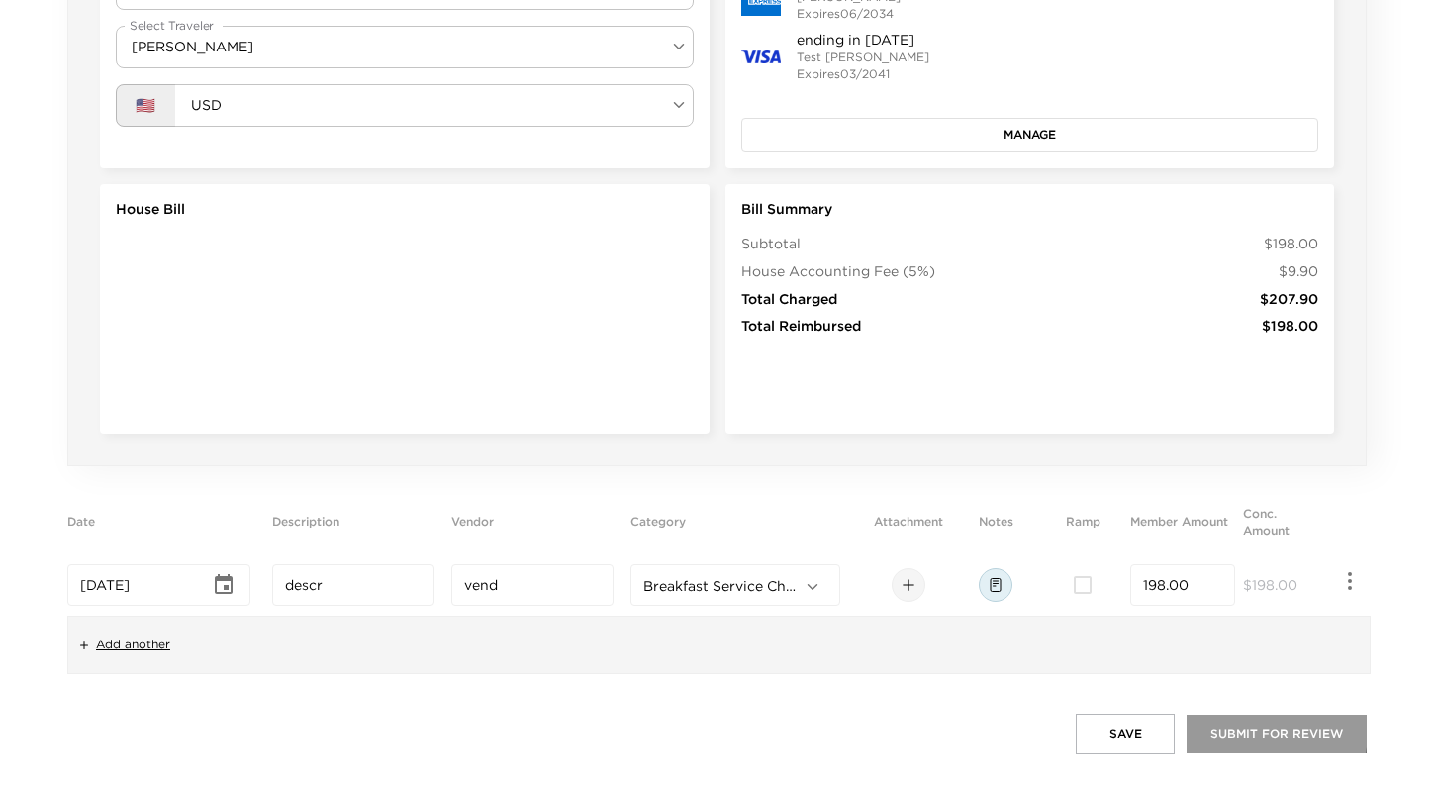
click at [1226, 722] on button "Submit for Review" at bounding box center [1276, 733] width 180 height 38
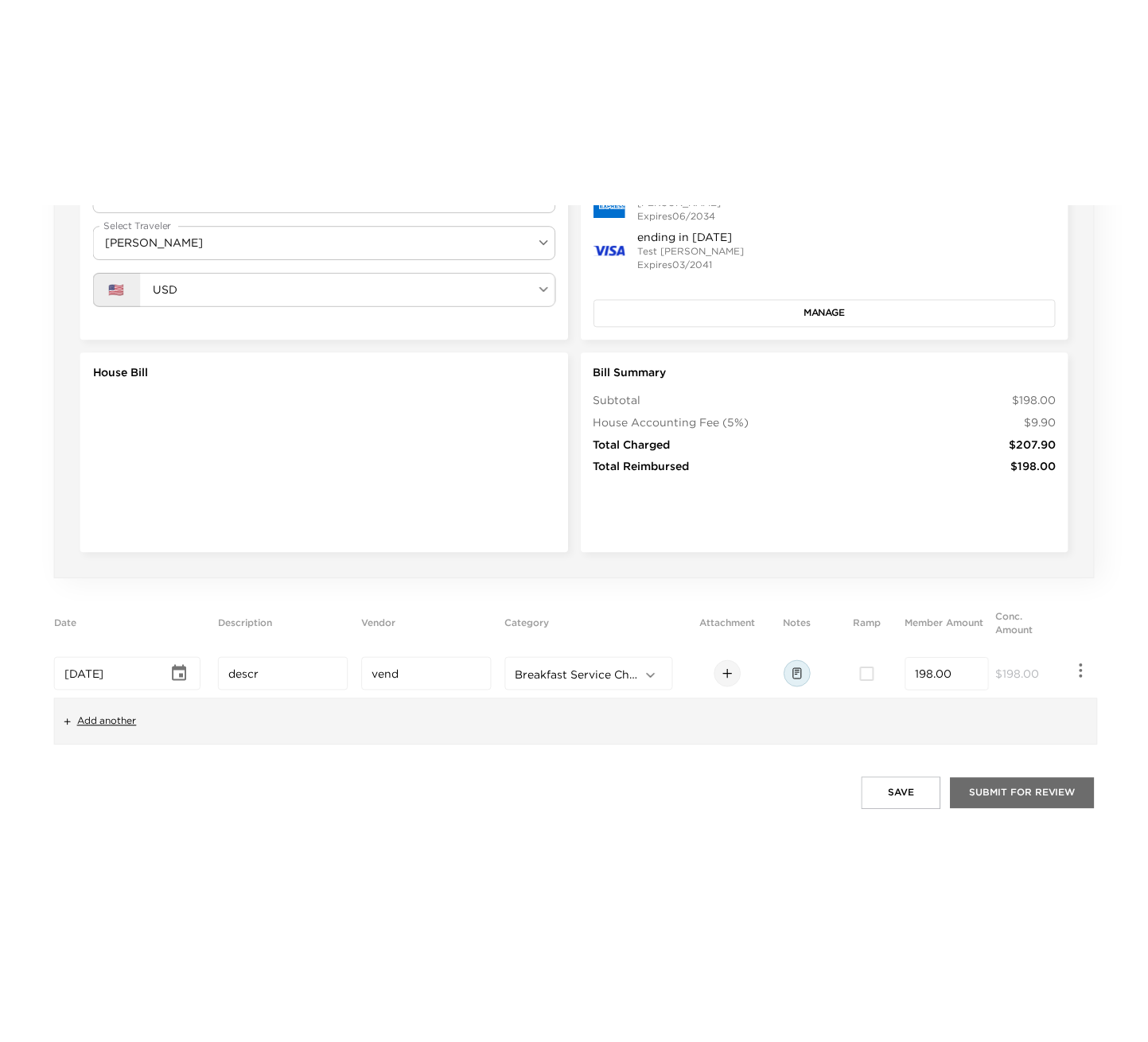
scroll to position [0, 0]
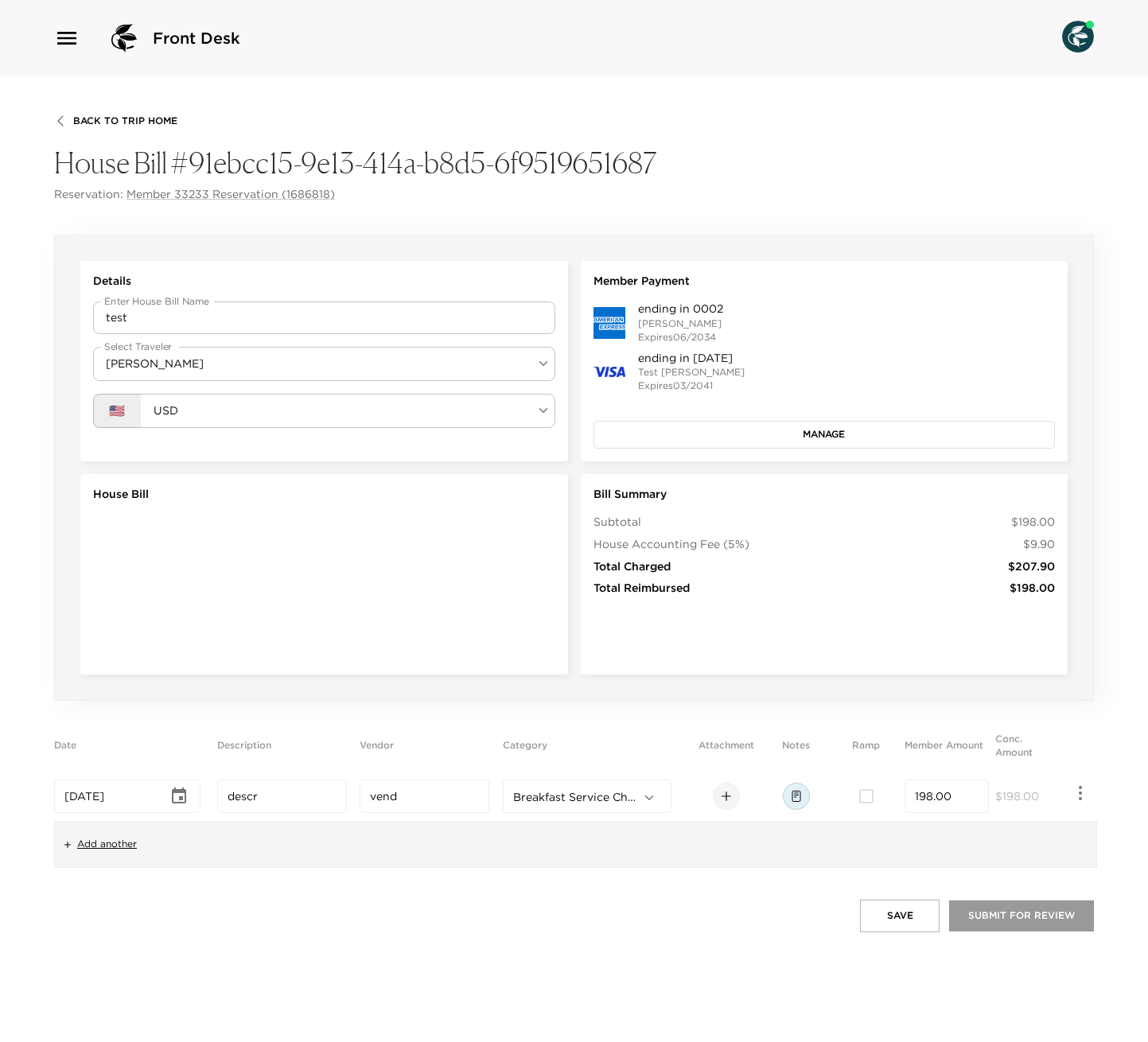
click at [997, 634] on button "Submit for Review" at bounding box center [1021, 916] width 145 height 31
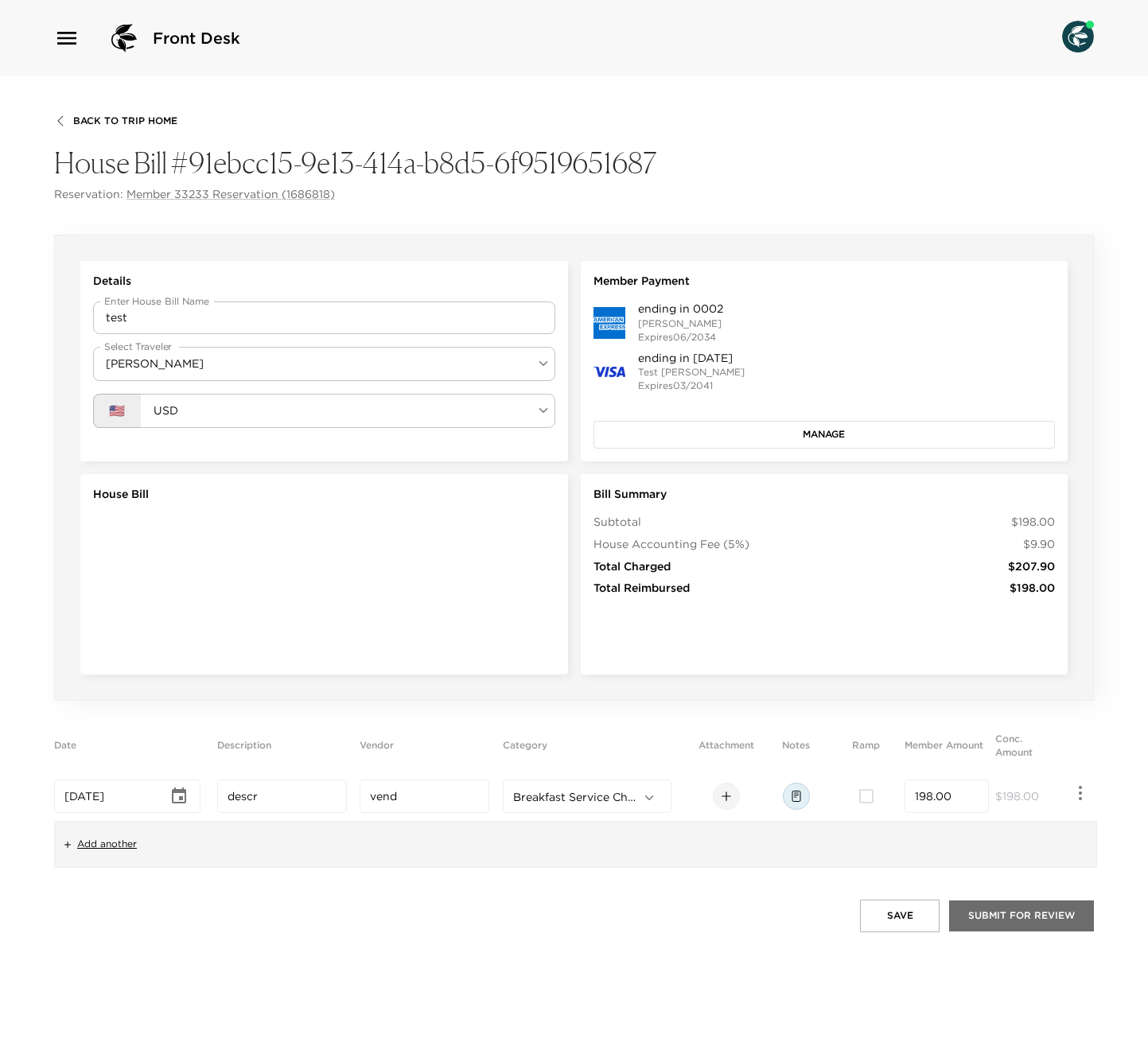
click at [997, 634] on button "Submit for Review" at bounding box center [1021, 916] width 145 height 31
click at [886, 634] on button "Save" at bounding box center [900, 916] width 80 height 32
click at [892, 634] on button "Save" at bounding box center [900, 916] width 80 height 32
click at [1015, 634] on button "Submit for Review" at bounding box center [1021, 916] width 145 height 31
click at [1081, 634] on icon "button" at bounding box center [1080, 794] width 19 height 19
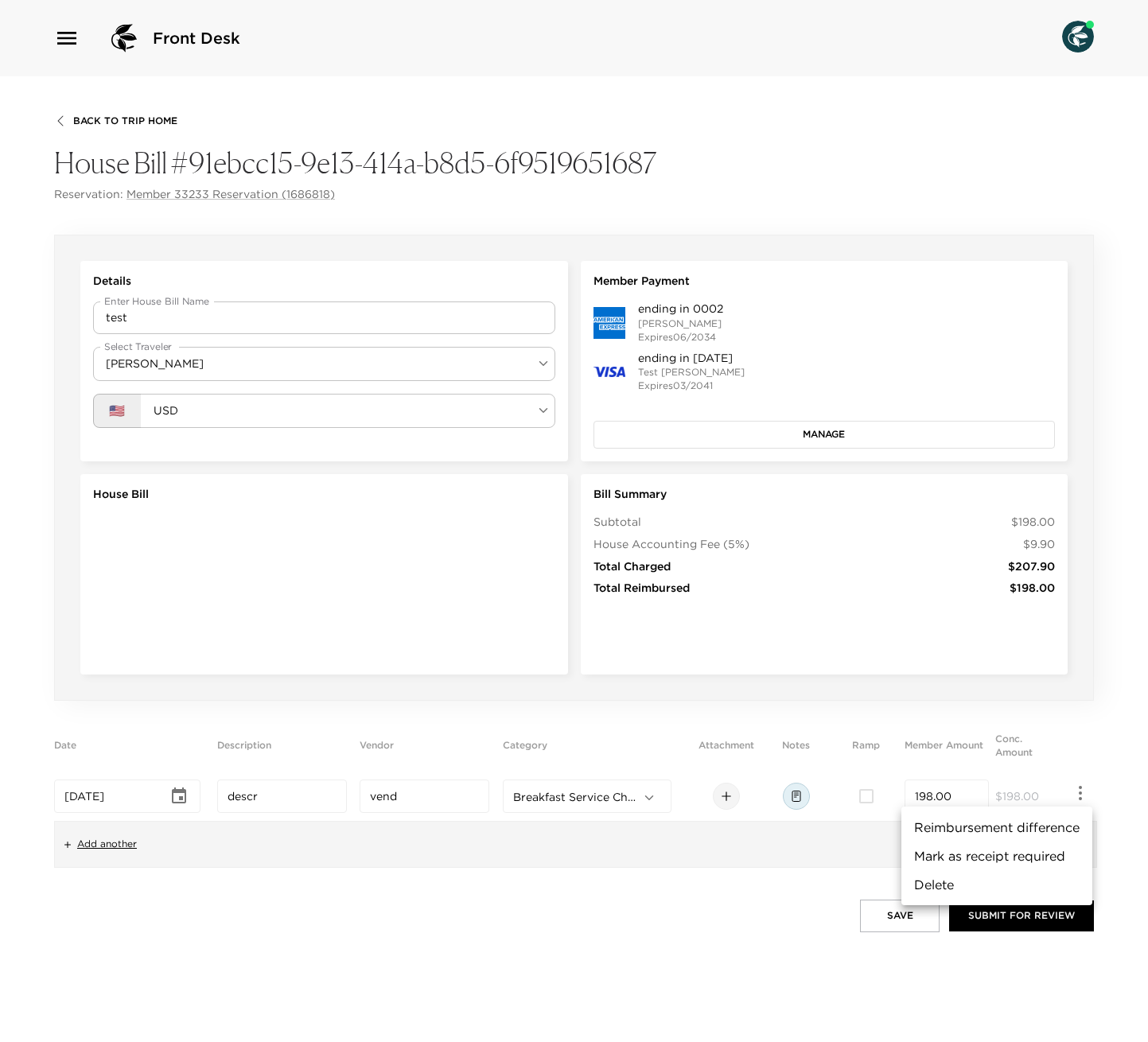
click at [1002, 634] on li "Mark as receipt required" at bounding box center [996, 856] width 191 height 29
click at [976, 634] on button "Submit for Review" at bounding box center [1021, 916] width 145 height 31
click at [887, 634] on button "Save" at bounding box center [900, 916] width 80 height 32
click at [1080, 634] on icon "button" at bounding box center [1080, 794] width 19 height 19
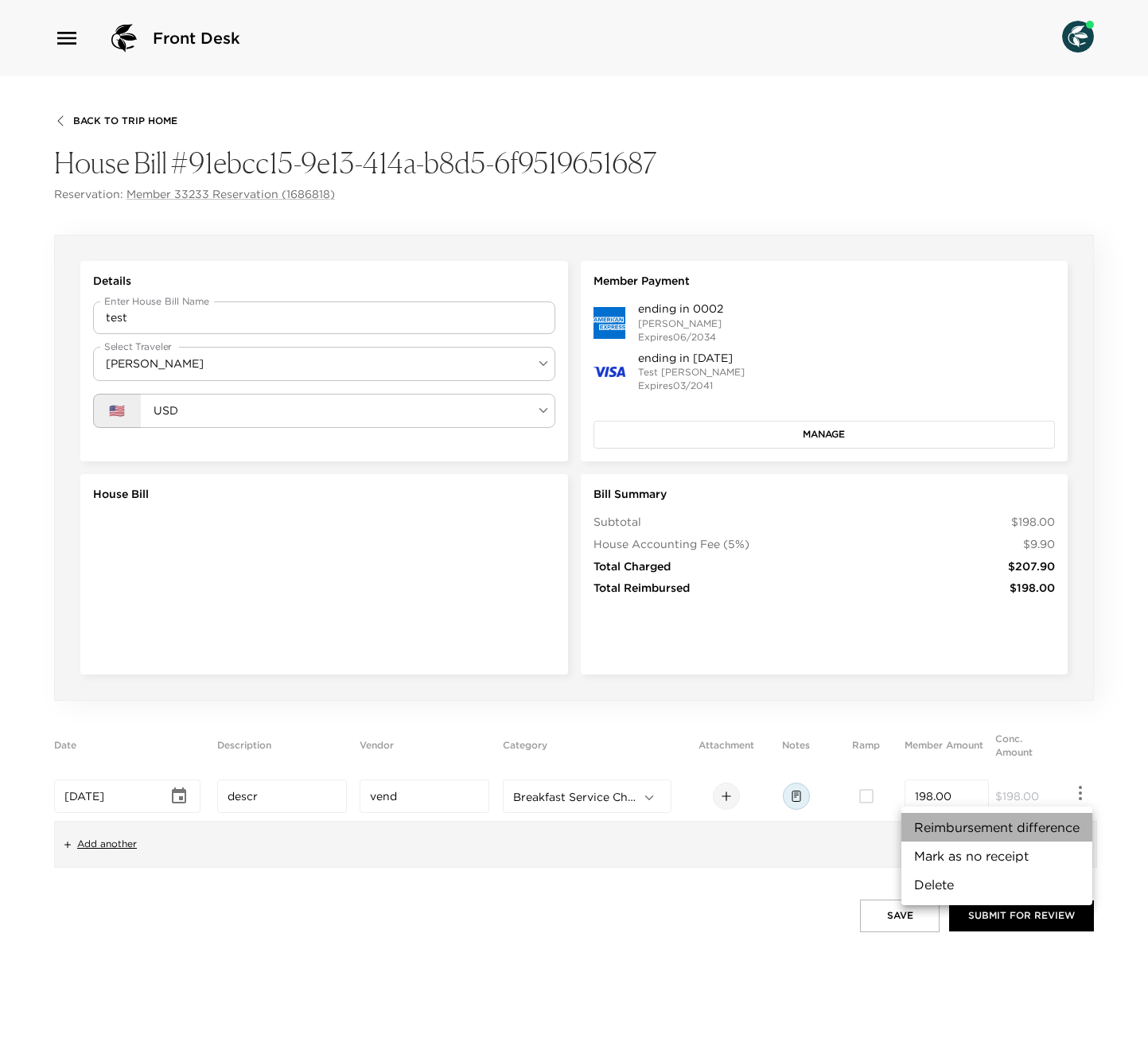
click at [1022, 634] on li "Reimbursement difference" at bounding box center [996, 827] width 191 height 29
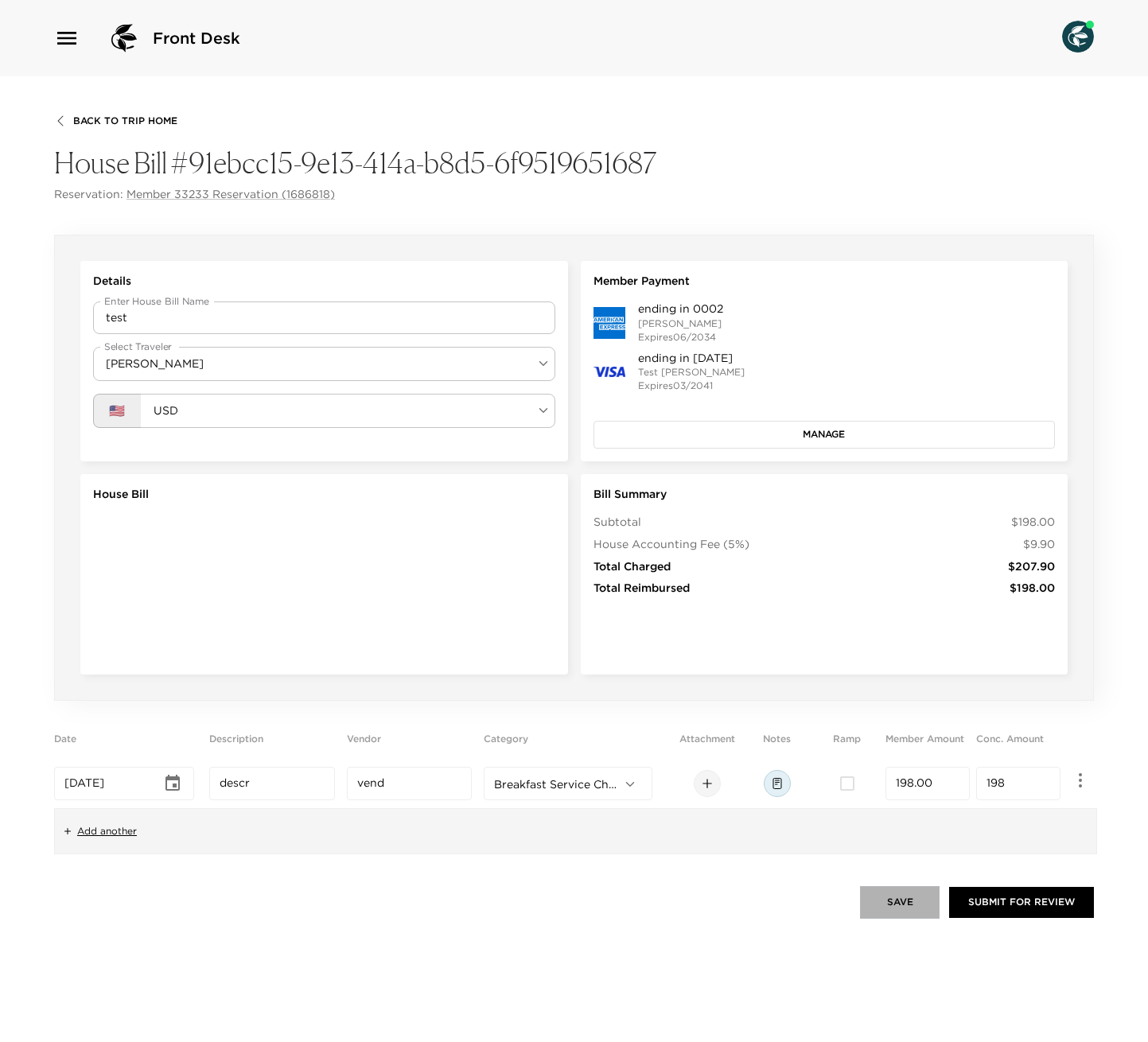
click at [893, 634] on button "Save" at bounding box center [900, 902] width 80 height 32
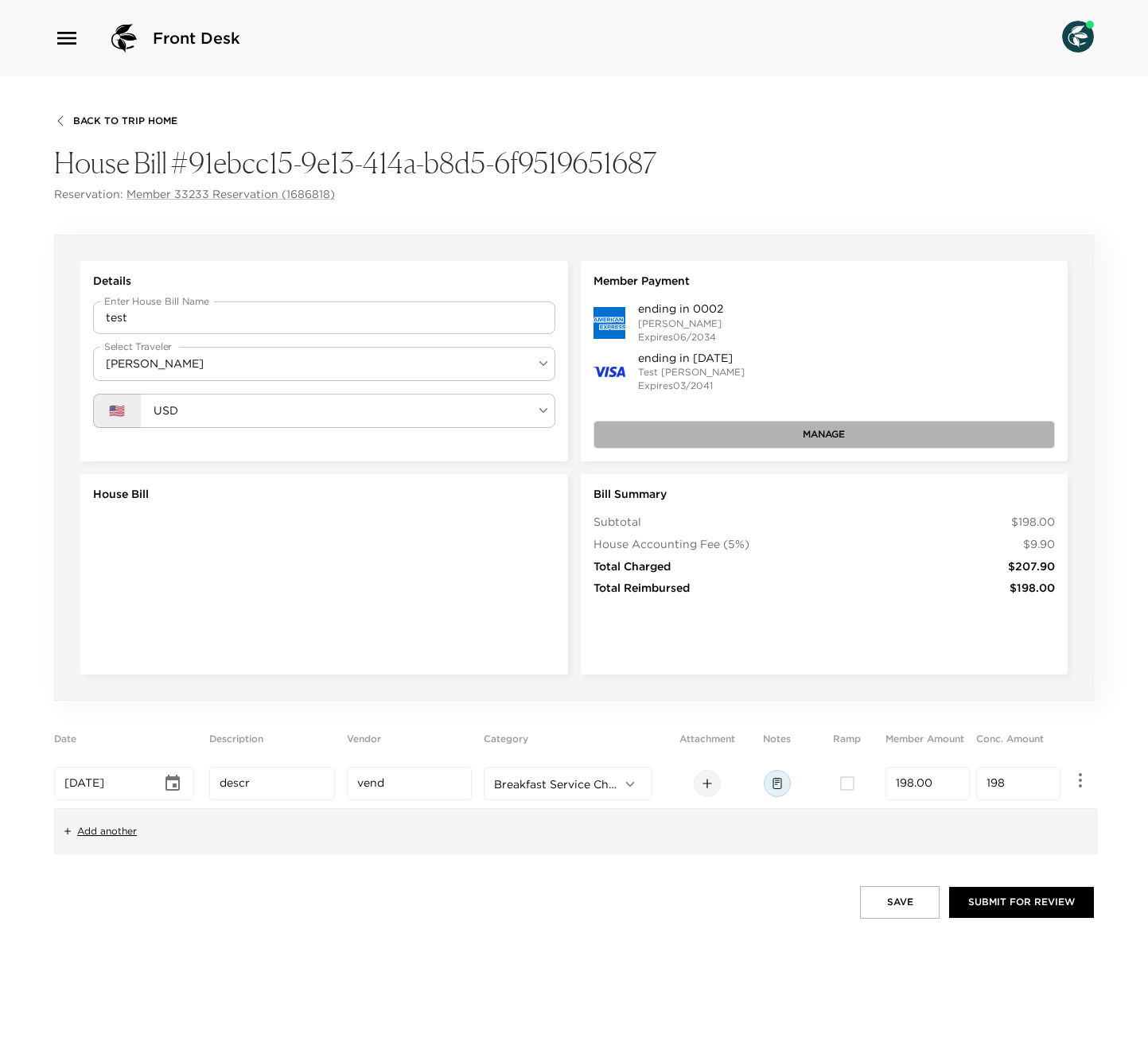
click at [786, 437] on button "Manage" at bounding box center [824, 434] width 462 height 27
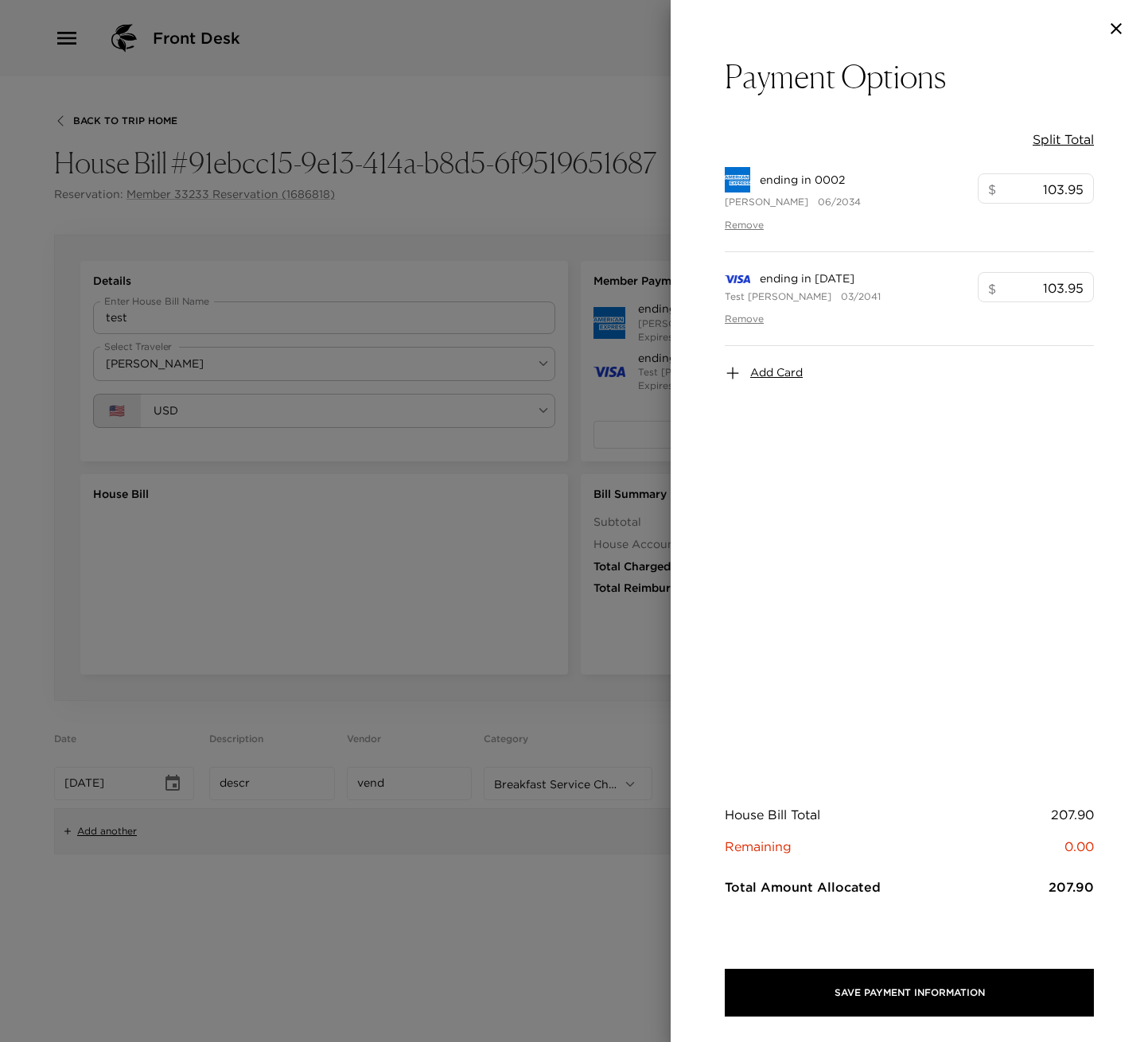
click at [1118, 30] on icon "button" at bounding box center [1116, 29] width 19 height 19
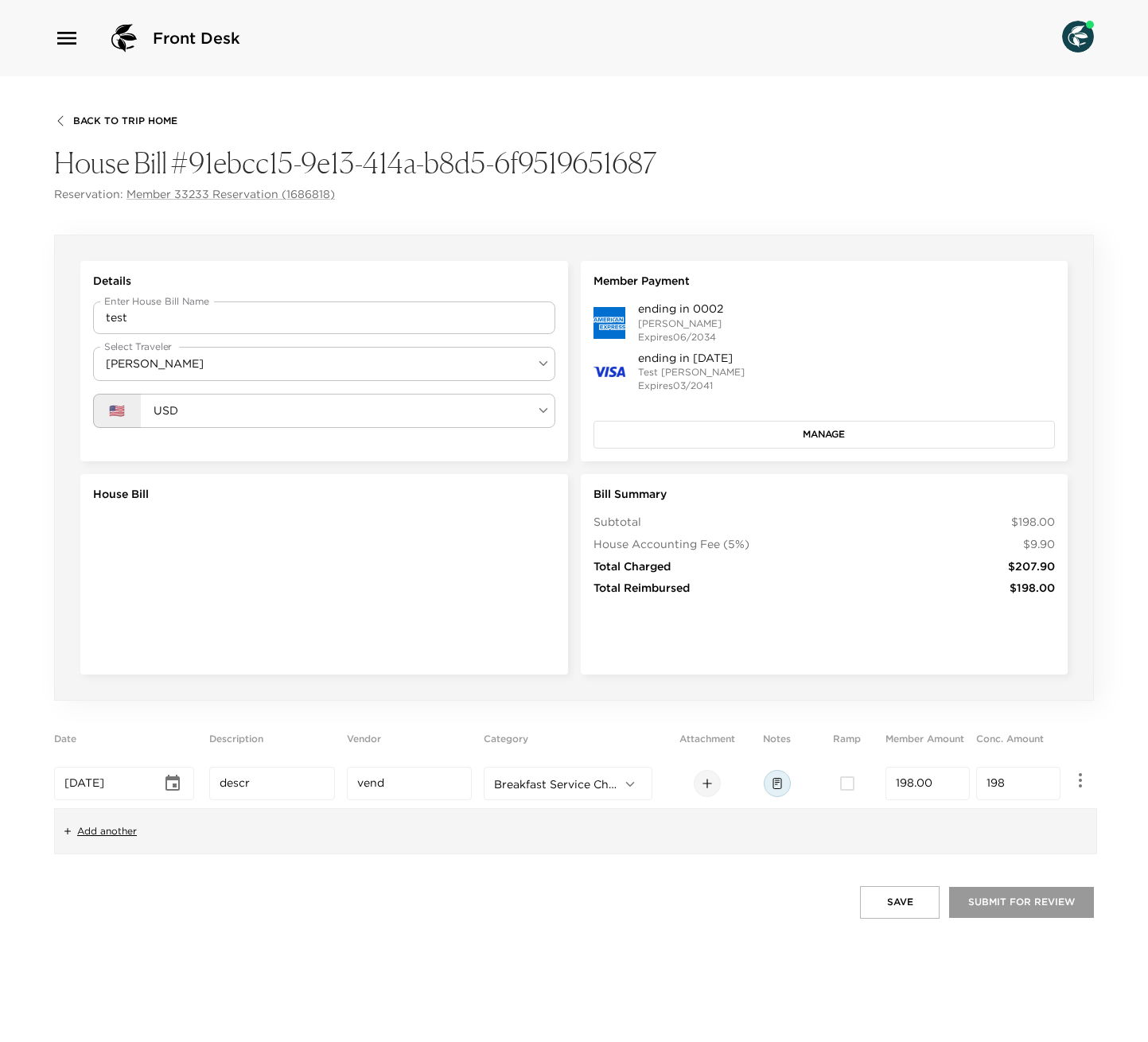
click at [1039, 634] on button "Submit for Review" at bounding box center [1021, 902] width 145 height 31
click at [643, 634] on div "Breakfast Service Charge Breakfast Service Charge ​" at bounding box center [568, 784] width 169 height 34
click at [573, 634] on body "Front Desk Back To Trip Home House Bill #91ebcc15-9e13-414a-b8d5-6f9519651687 R…" at bounding box center [574, 521] width 1148 height 1042
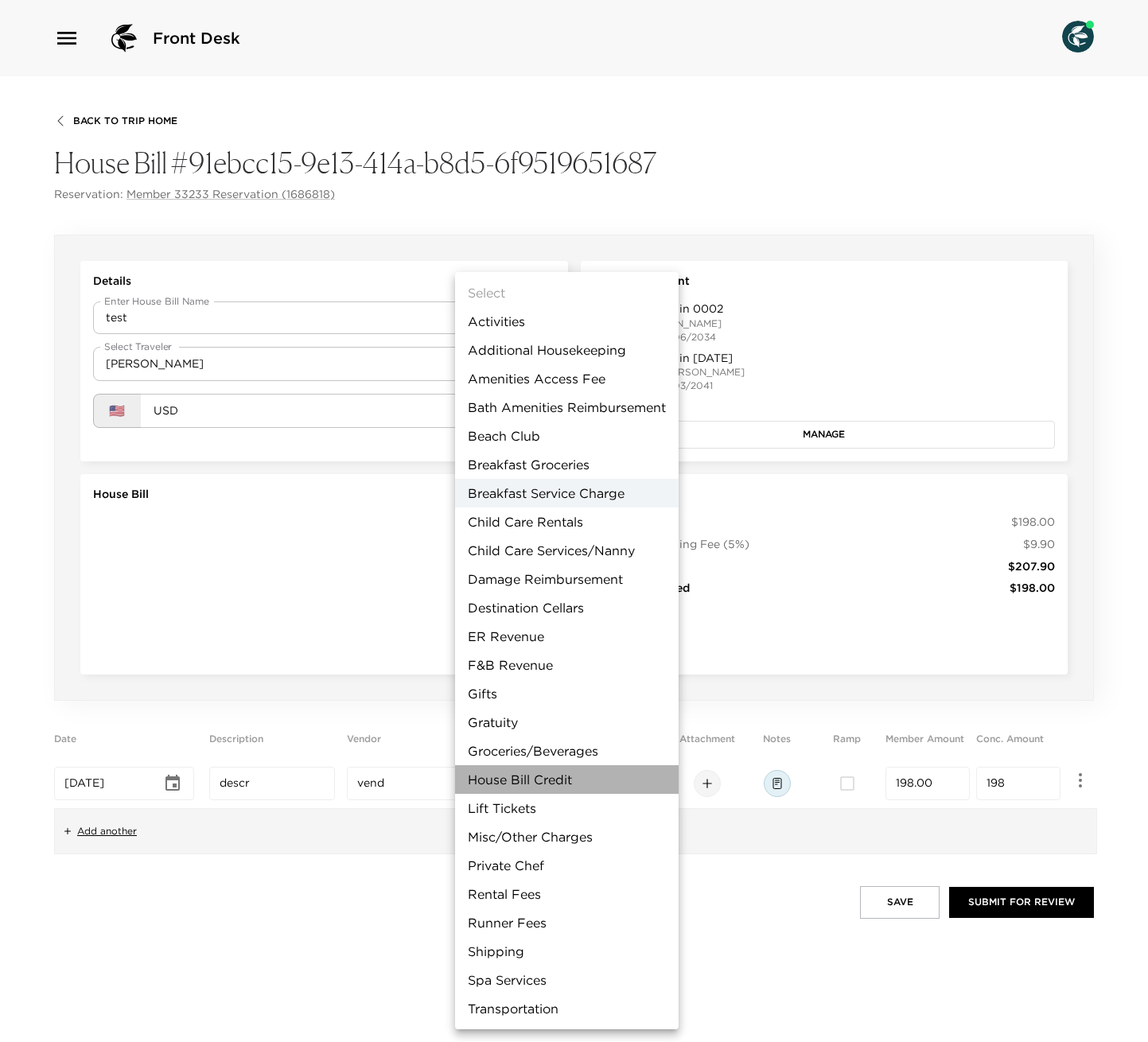
click at [569, 634] on li "House Bill Credit" at bounding box center [567, 780] width 223 height 29
type input "House Bill Credit"
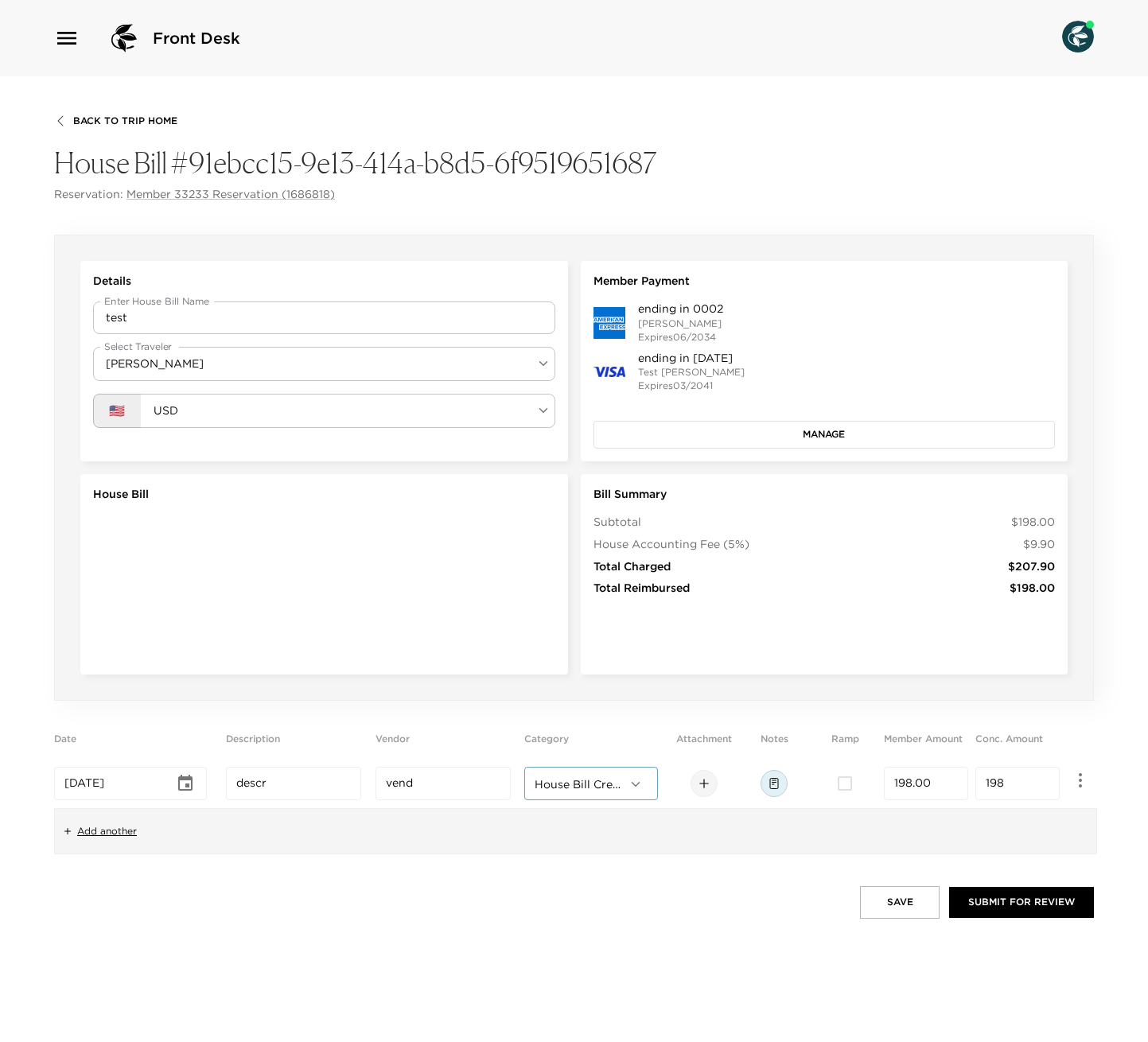
click at [909, 634] on button "Save" at bounding box center [900, 902] width 80 height 32
click at [993, 634] on button "Submit for Review" at bounding box center [1021, 902] width 145 height 31
click at [1027, 634] on button "Submit for Review" at bounding box center [1021, 902] width 145 height 31
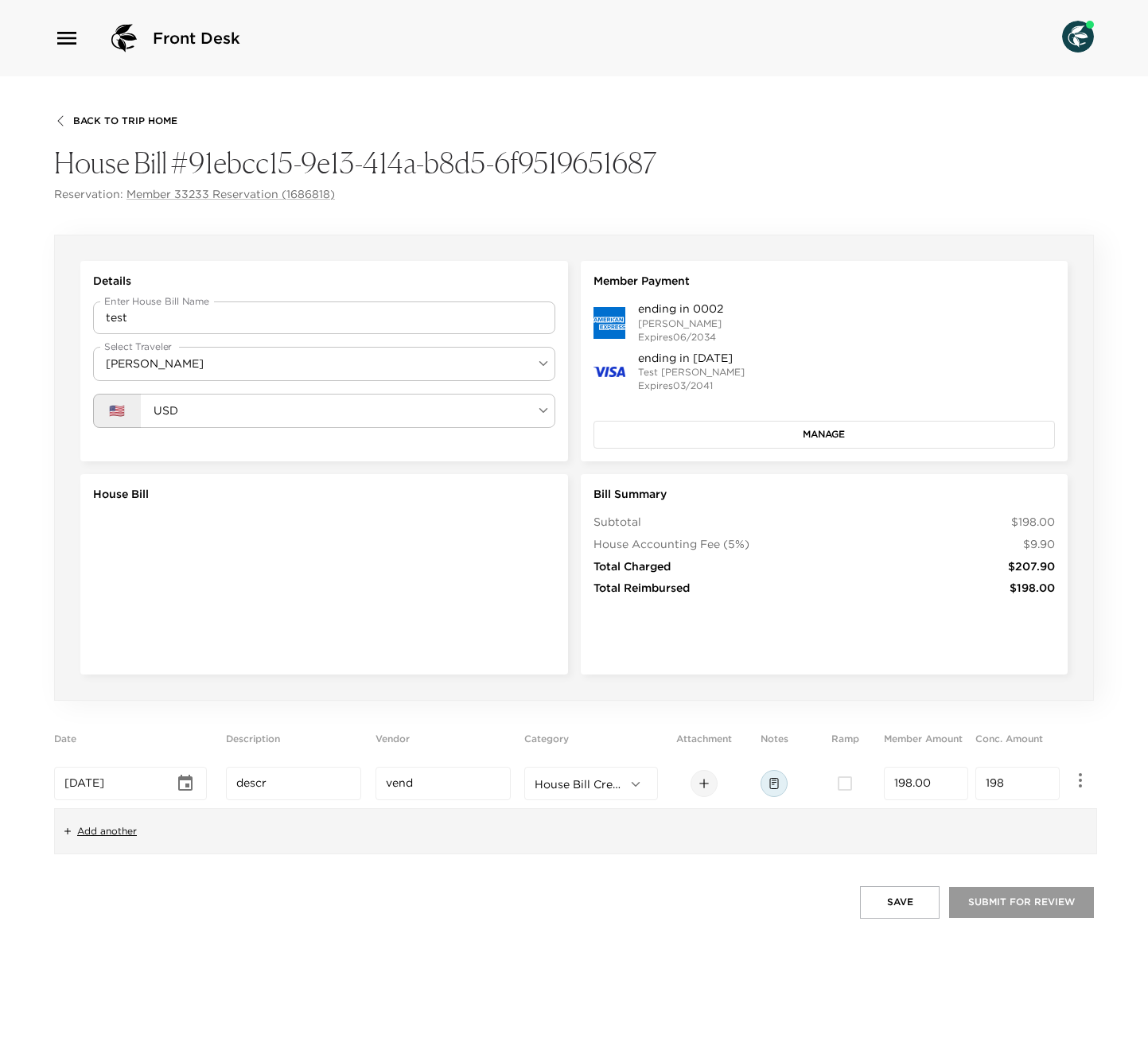
click at [1027, 634] on button "Submit for Review" at bounding box center [1021, 902] width 145 height 31
click at [899, 634] on button "Save" at bounding box center [900, 902] width 80 height 32
click at [707, 634] on icon at bounding box center [704, 784] width 13 height 13
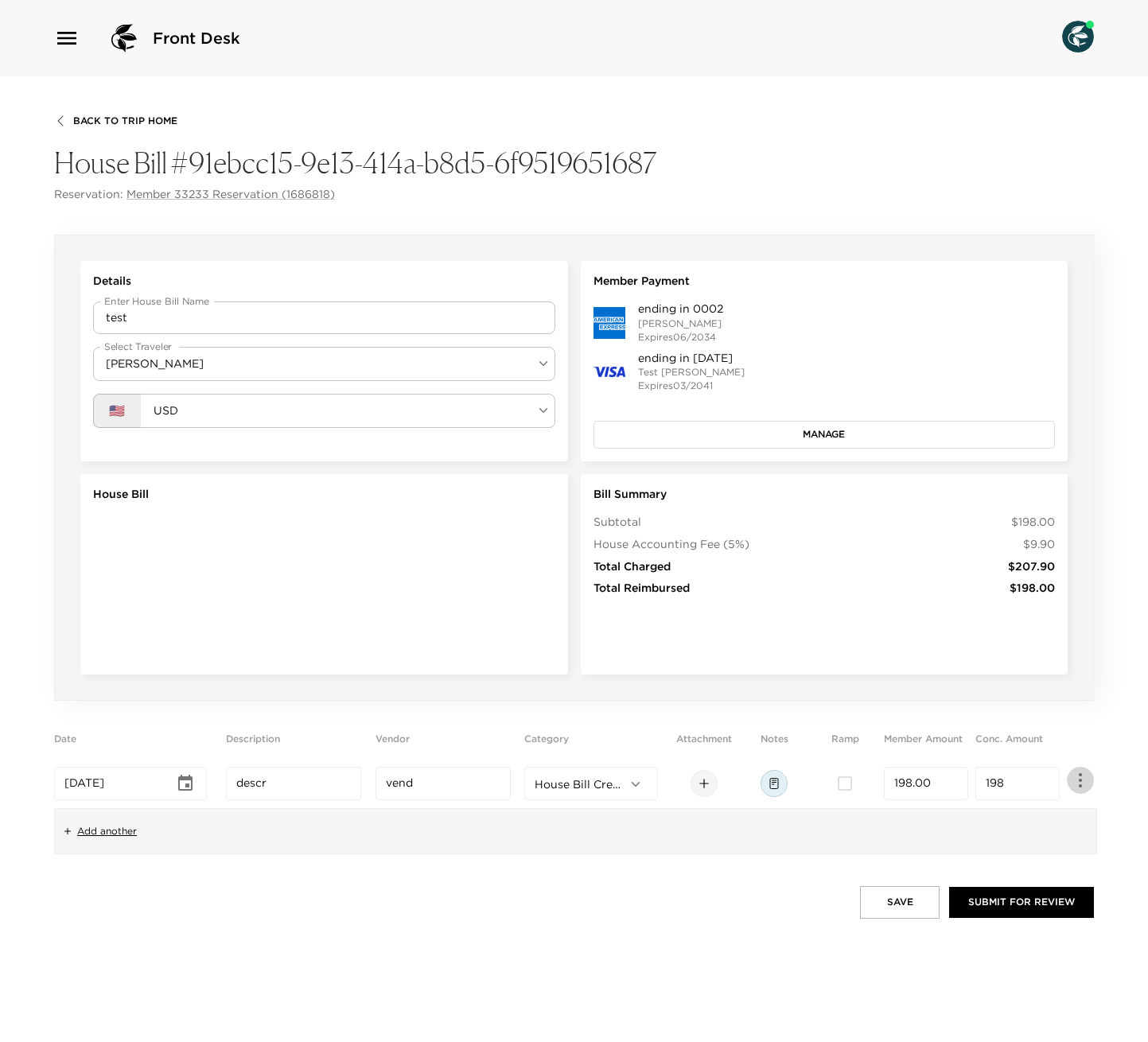
click at [1074, 634] on icon "button" at bounding box center [1080, 781] width 19 height 19
click at [736, 634] on div at bounding box center [574, 521] width 1148 height 1042
click at [711, 634] on div at bounding box center [704, 784] width 27 height 27
click at [706, 634] on td at bounding box center [703, 783] width 64 height 49
click at [706, 634] on div at bounding box center [704, 784] width 27 height 27
